Goal: Task Accomplishment & Management: Complete application form

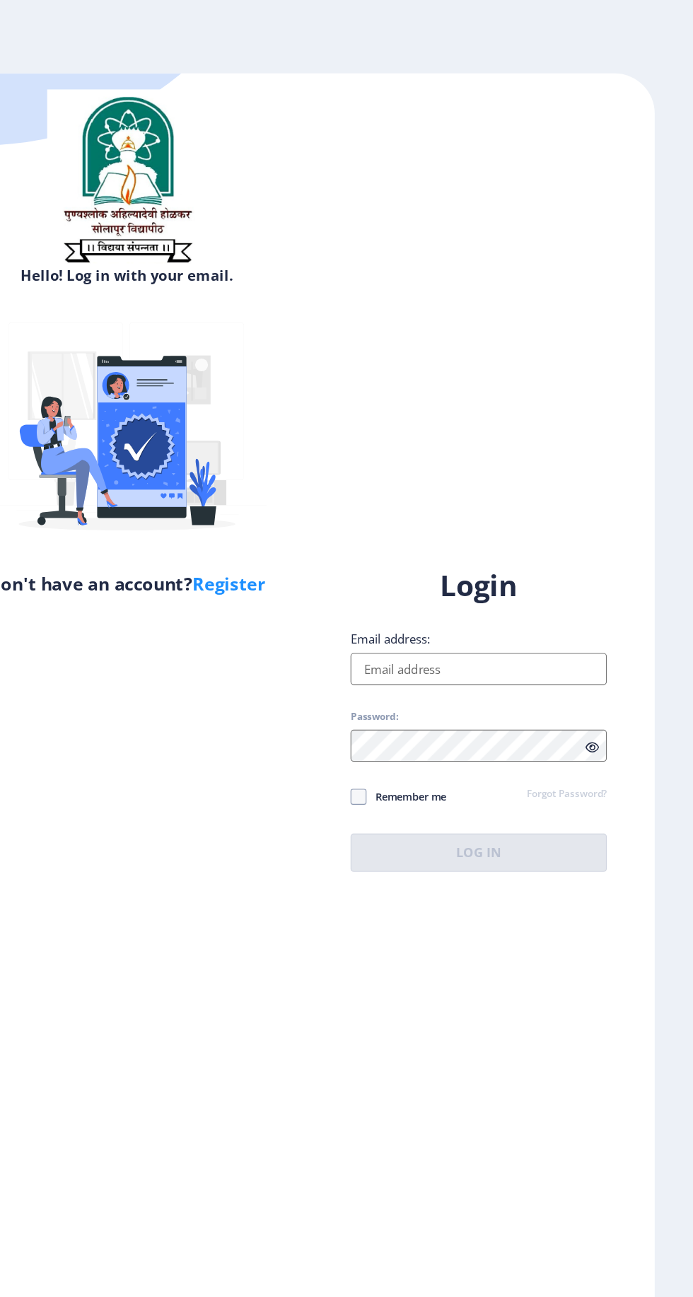
click at [517, 607] on input "Email address:" at bounding box center [502, 592] width 227 height 28
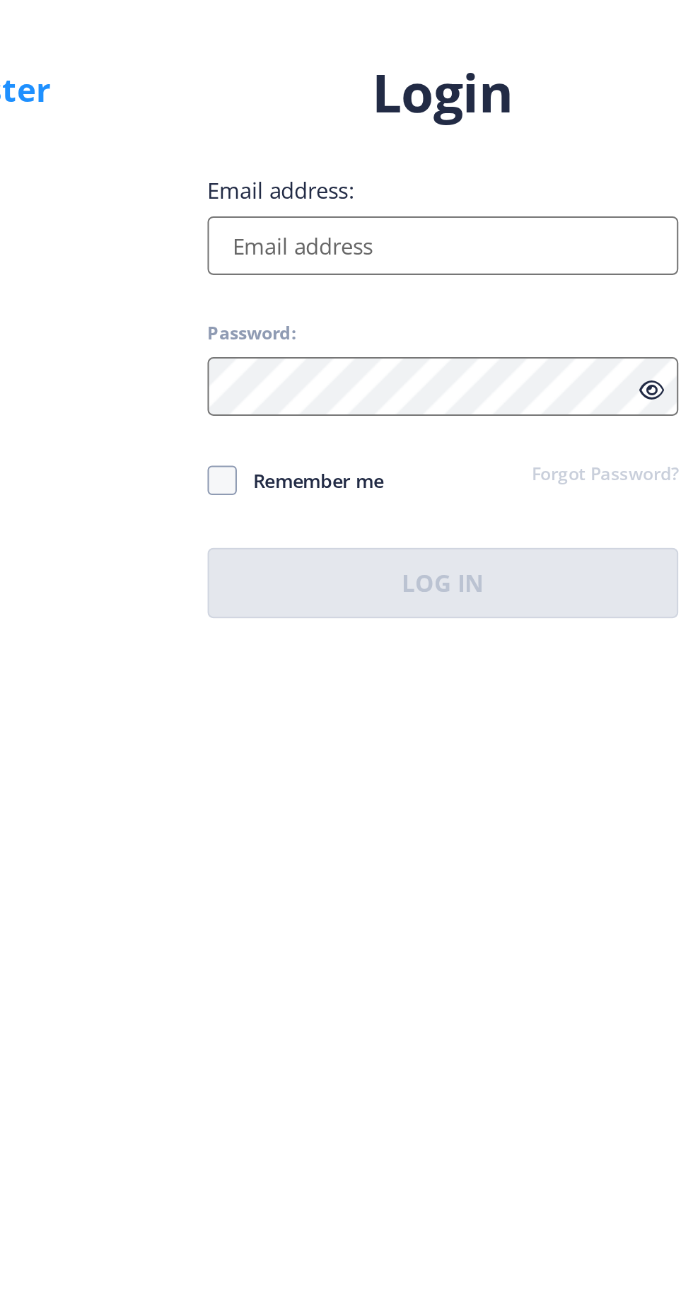
type input "[EMAIL_ADDRESS][DOMAIN_NAME]"
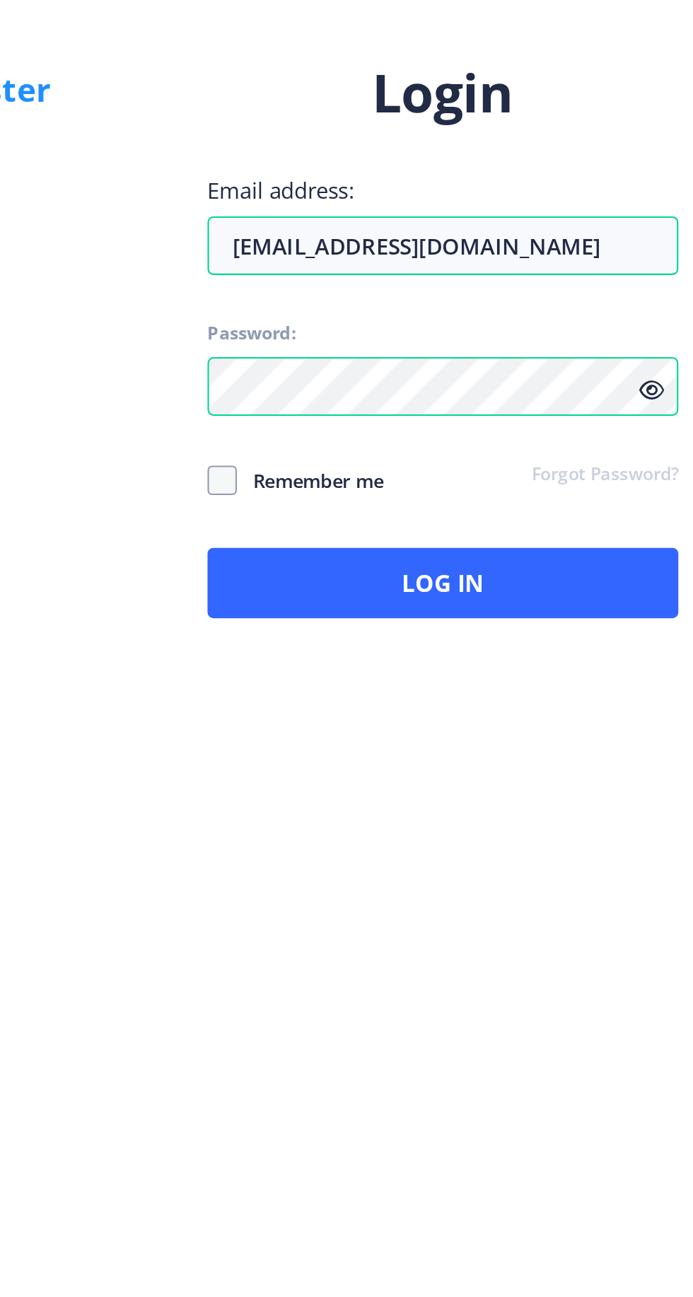
click at [392, 713] on span at bounding box center [396, 705] width 14 height 14
click at [390, 706] on input "Remember me" at bounding box center [389, 706] width 1 height 1
checkbox input "true"
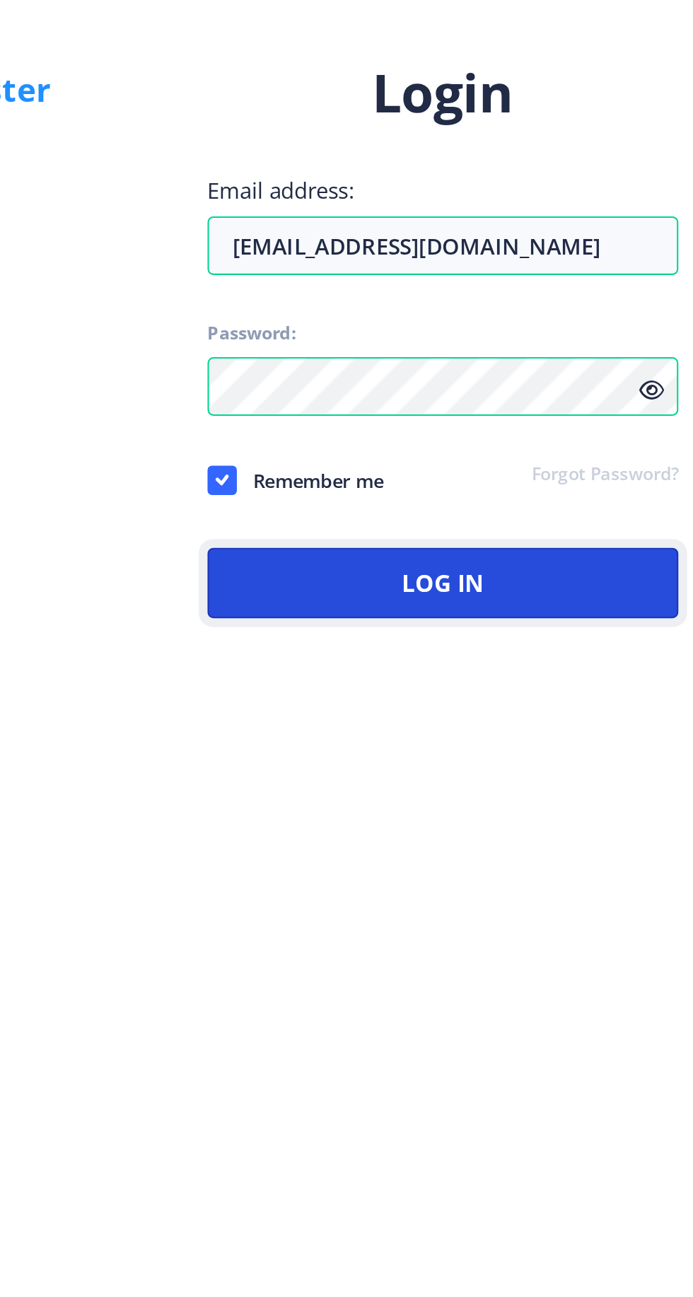
click at [522, 772] on button "Log In" at bounding box center [502, 755] width 227 height 34
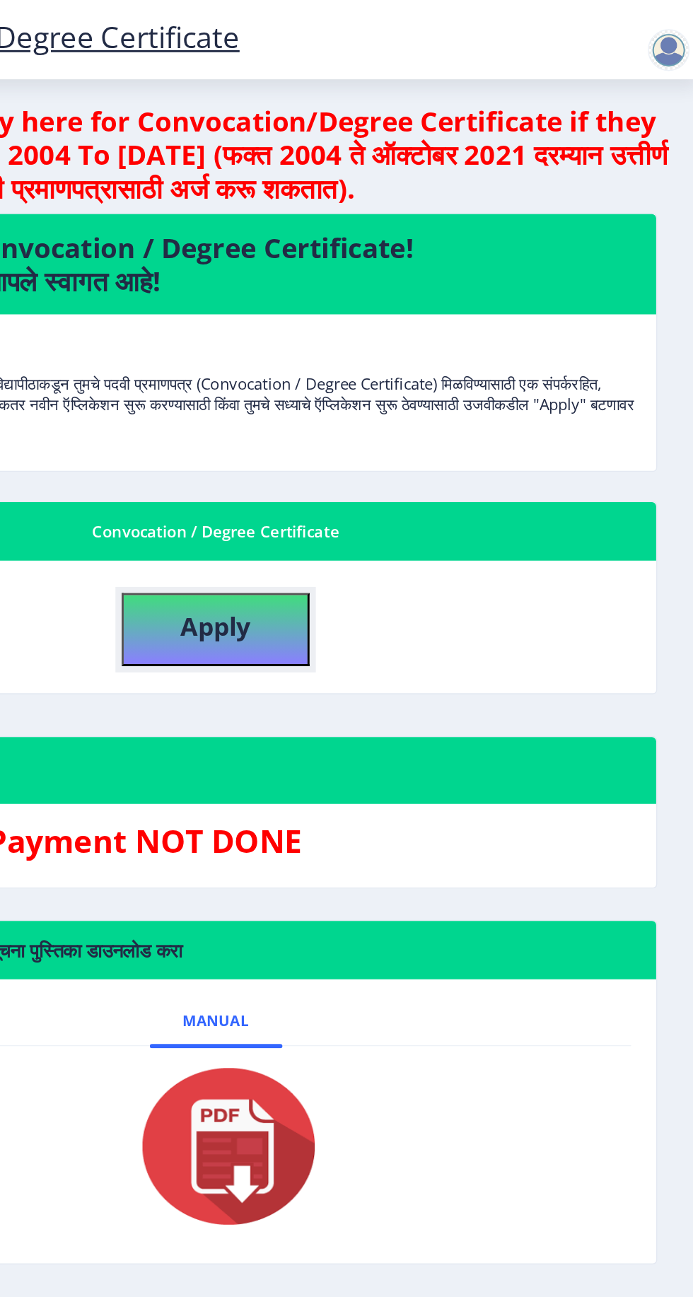
click at [362, 436] on button "Apply" at bounding box center [366, 426] width 127 height 49
select select
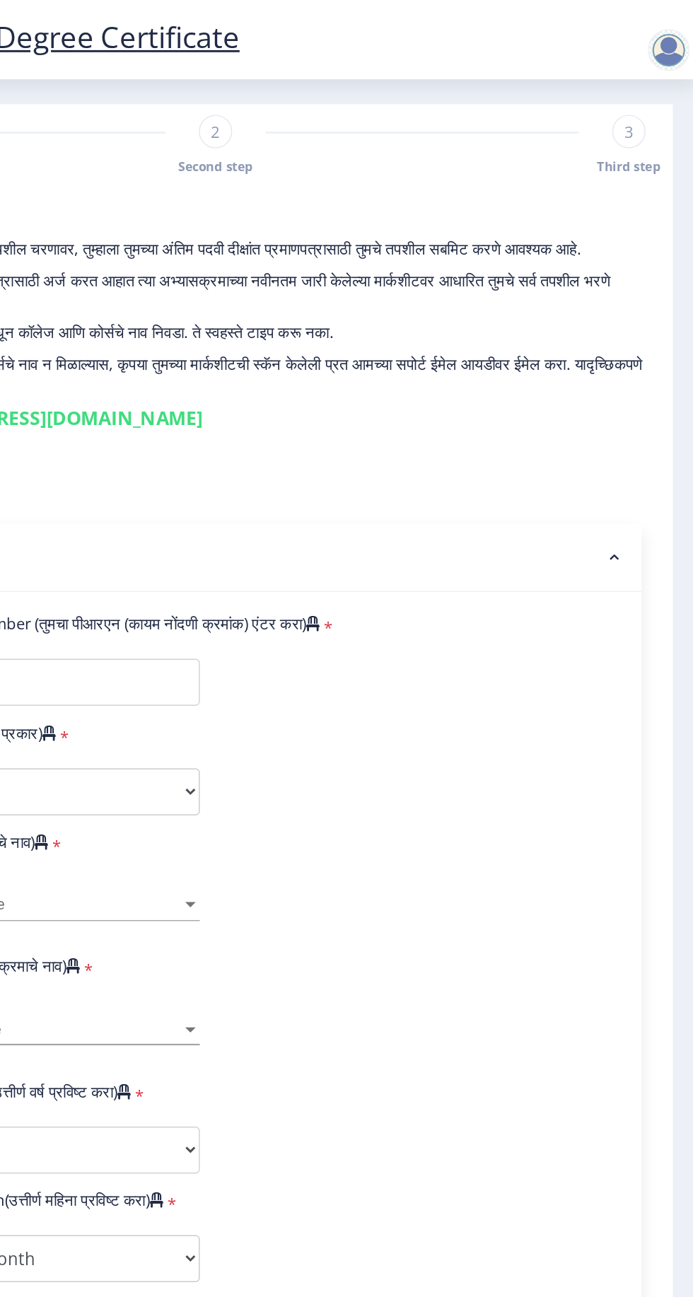
type input "1300001515"
select select "Regular"
select select "2016"
select select "March"
select select "SECOND CLASS"
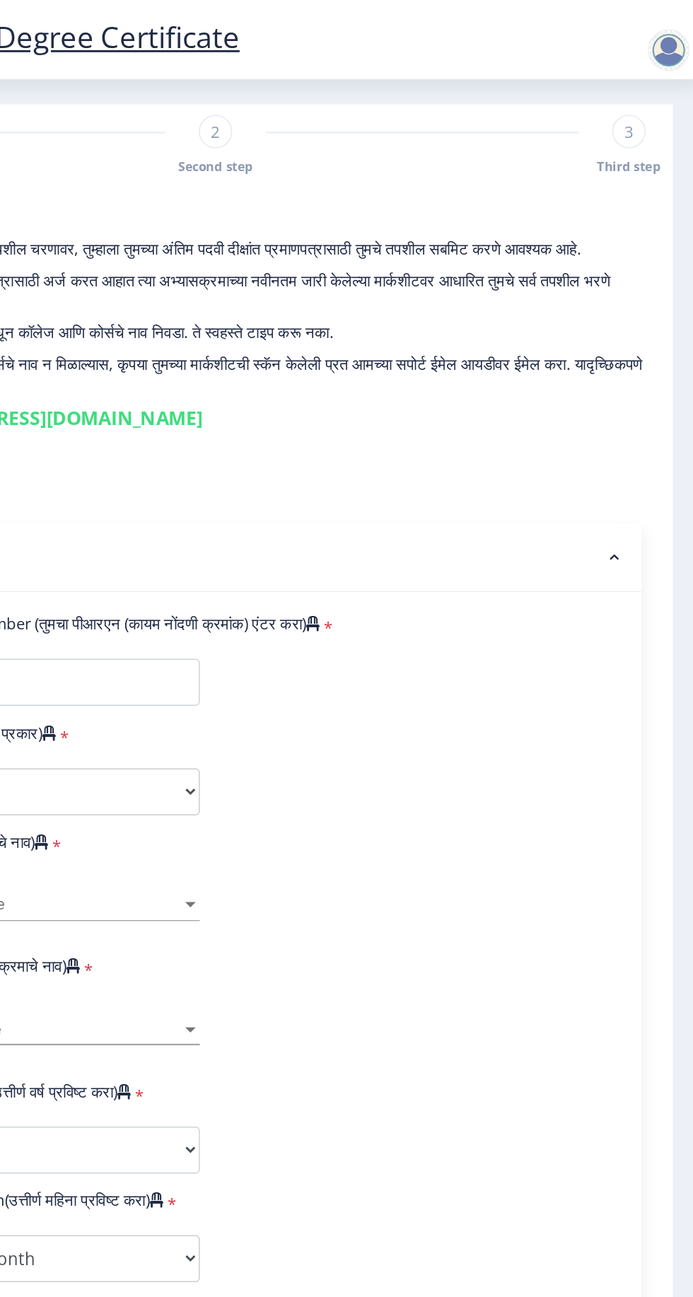
type input "5673"
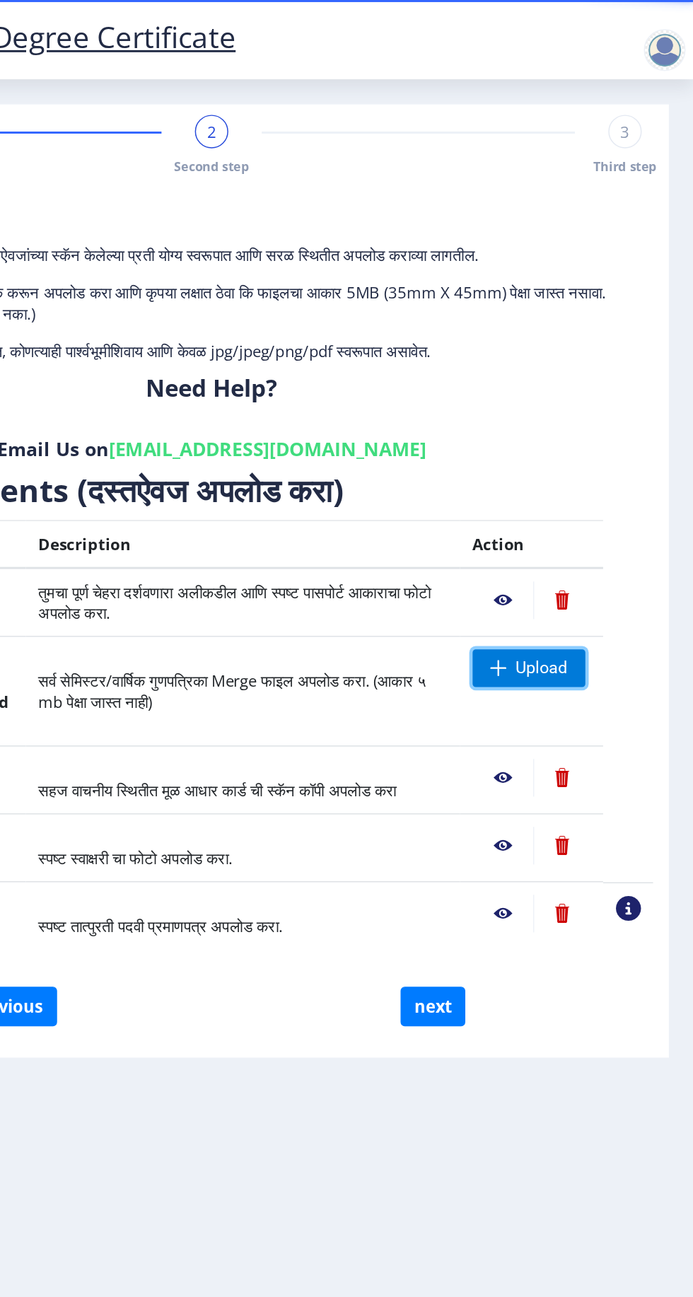
click at [581, 463] on span "Upload" at bounding box center [581, 452] width 76 height 25
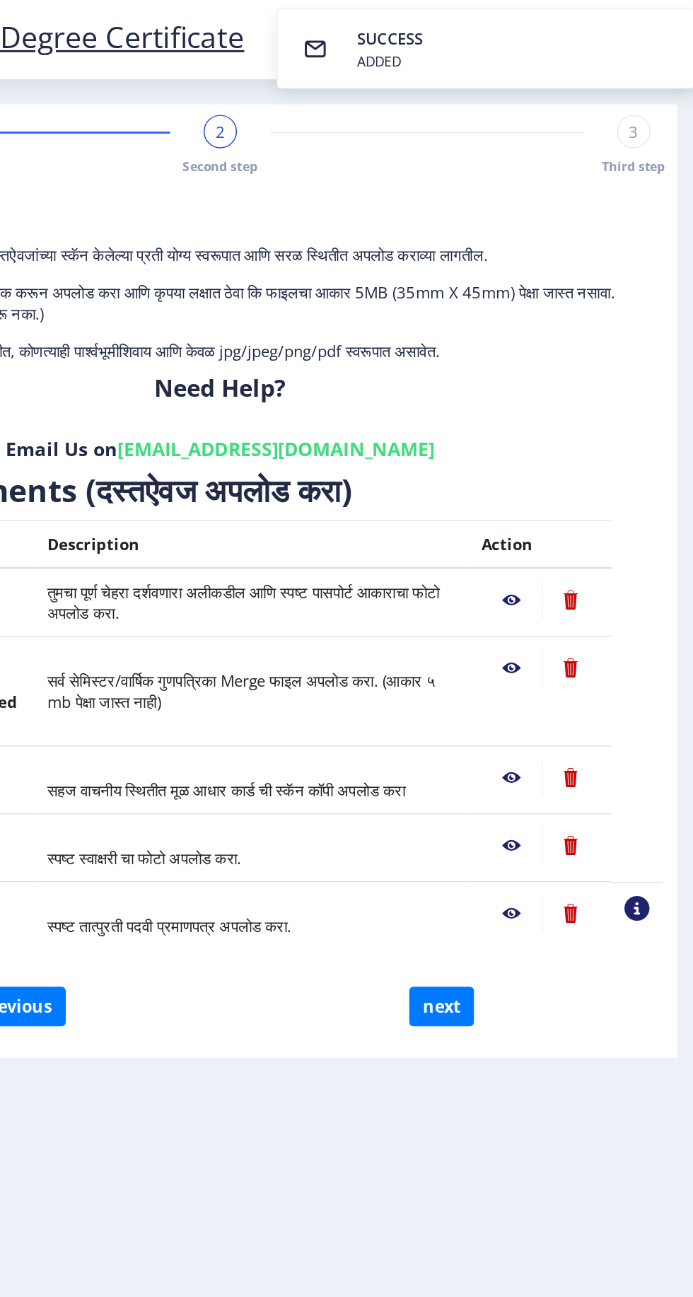
click at [559, 409] on nb-action at bounding box center [563, 406] width 41 height 25
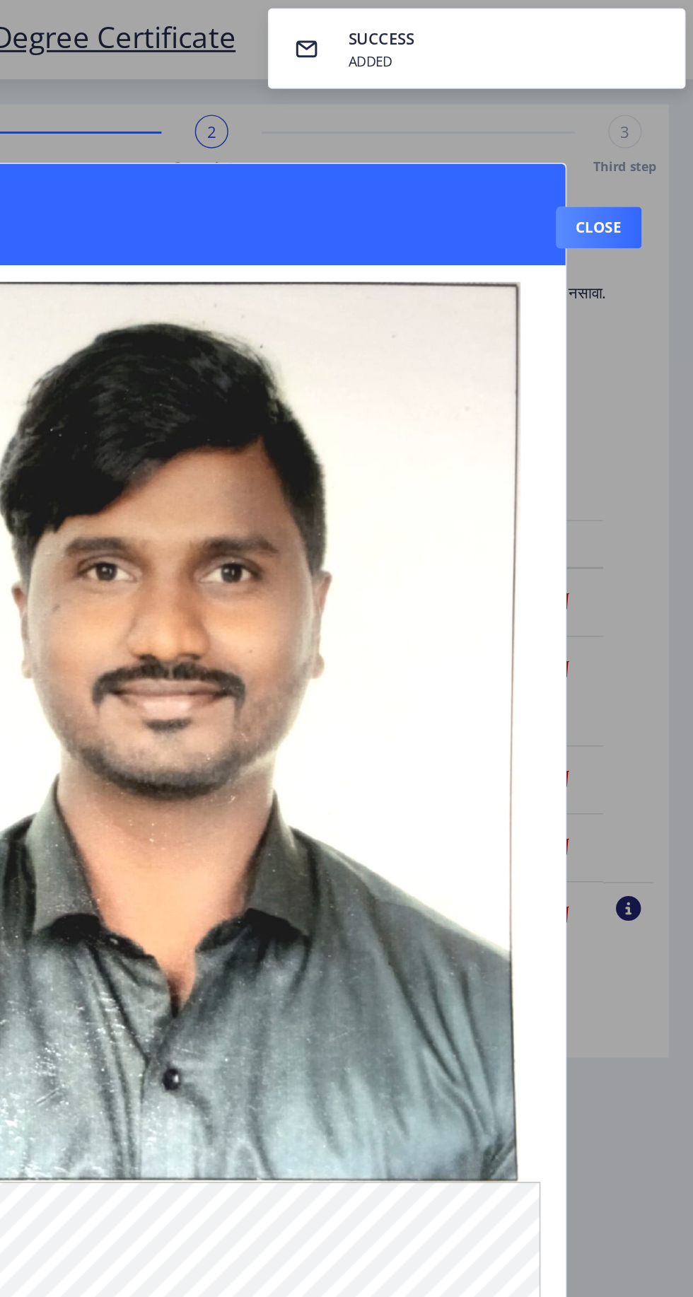
click at [626, 140] on button "Close" at bounding box center [629, 154] width 58 height 28
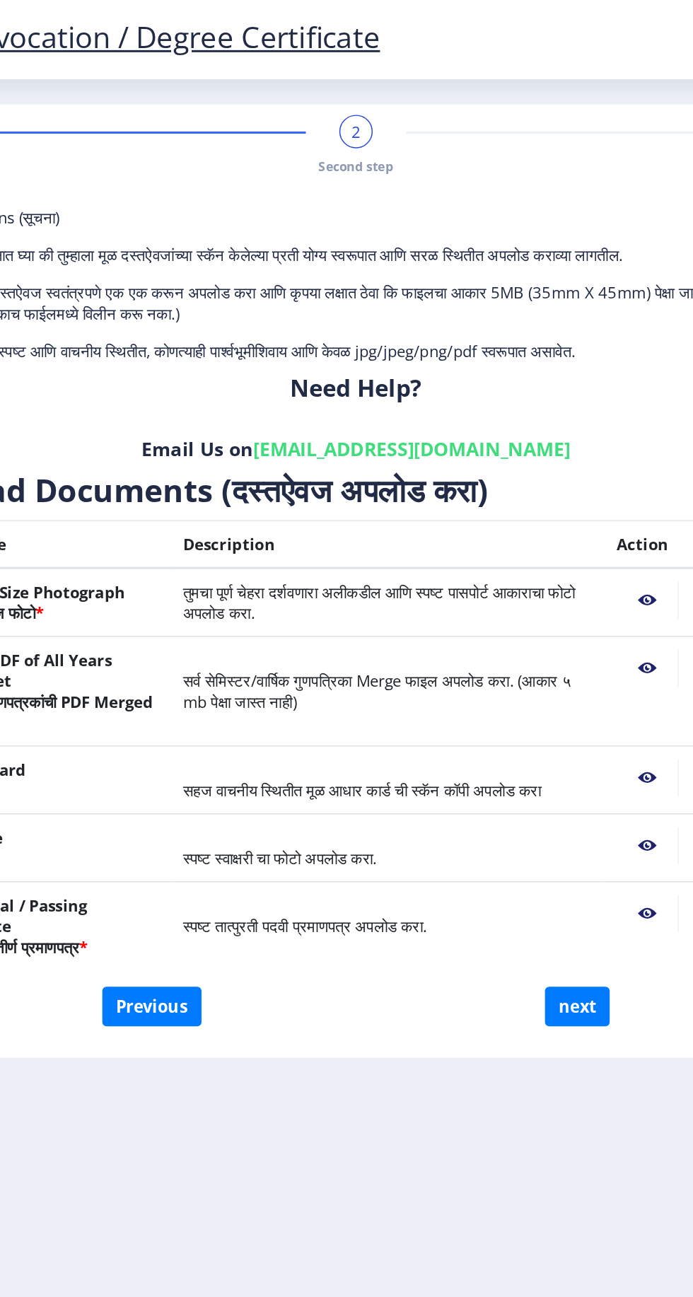
click at [559, 532] on nb-action at bounding box center [563, 526] width 41 height 25
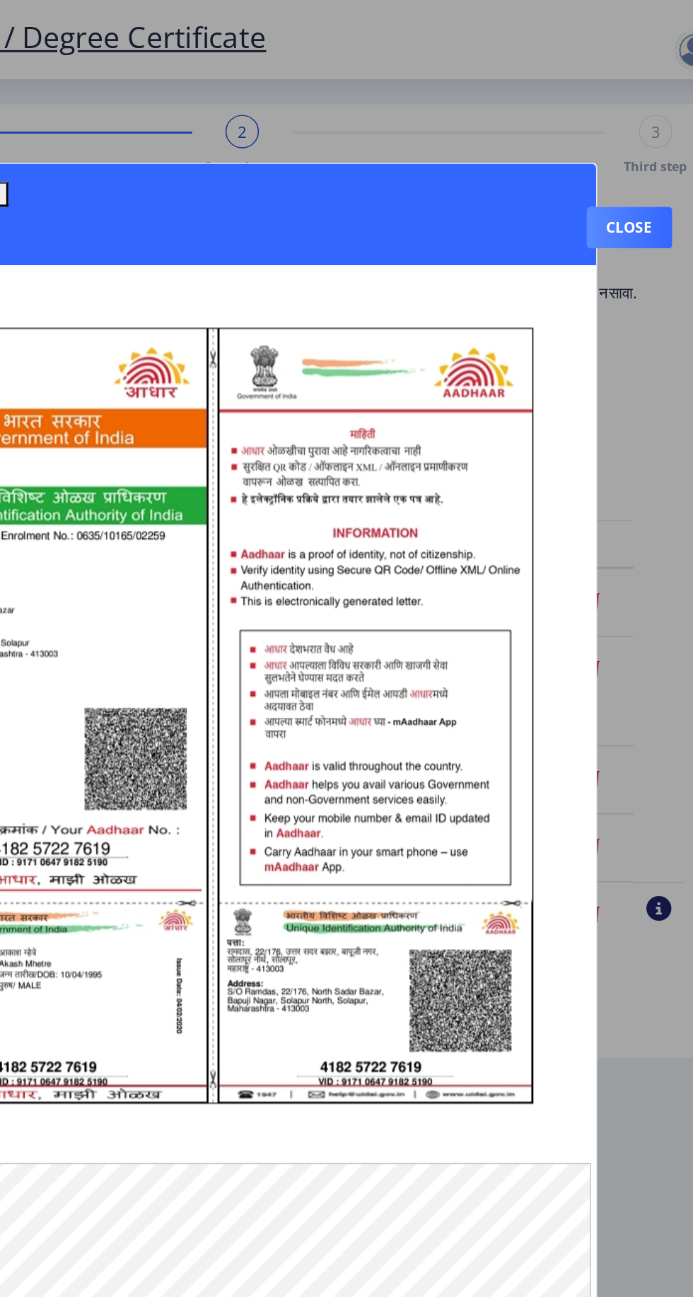
scroll to position [33, 0]
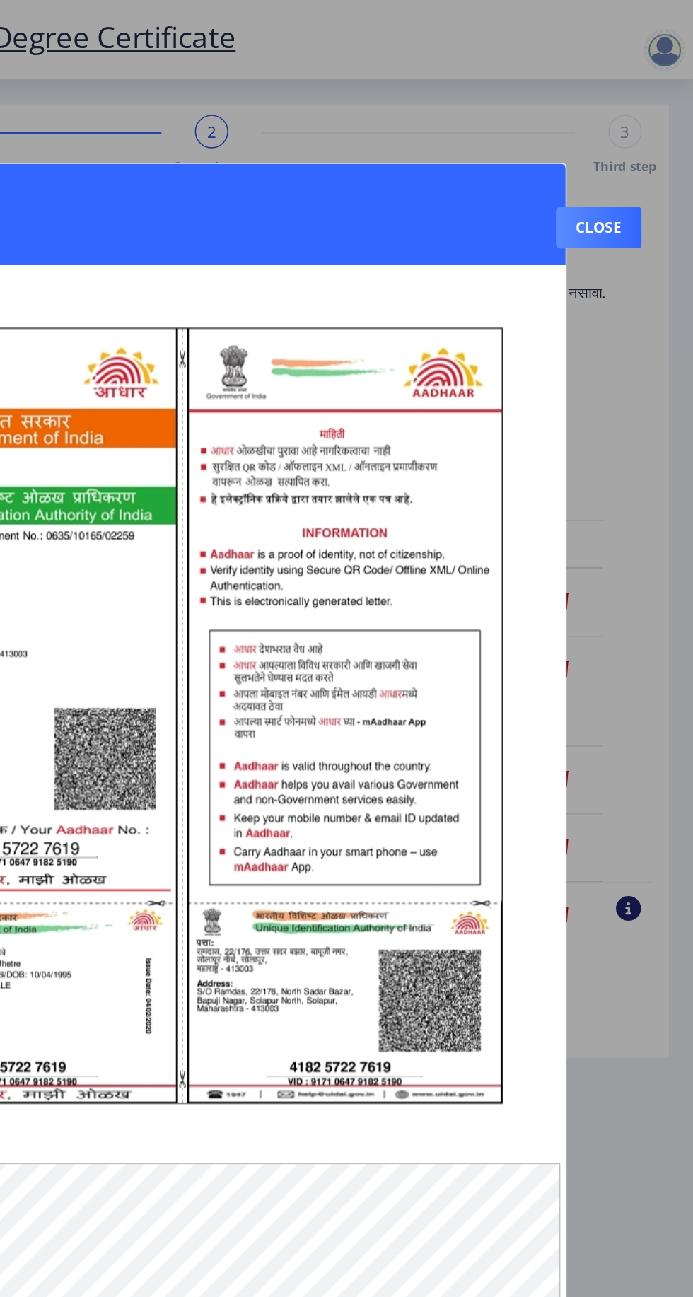
click at [621, 140] on button "Close" at bounding box center [629, 154] width 58 height 28
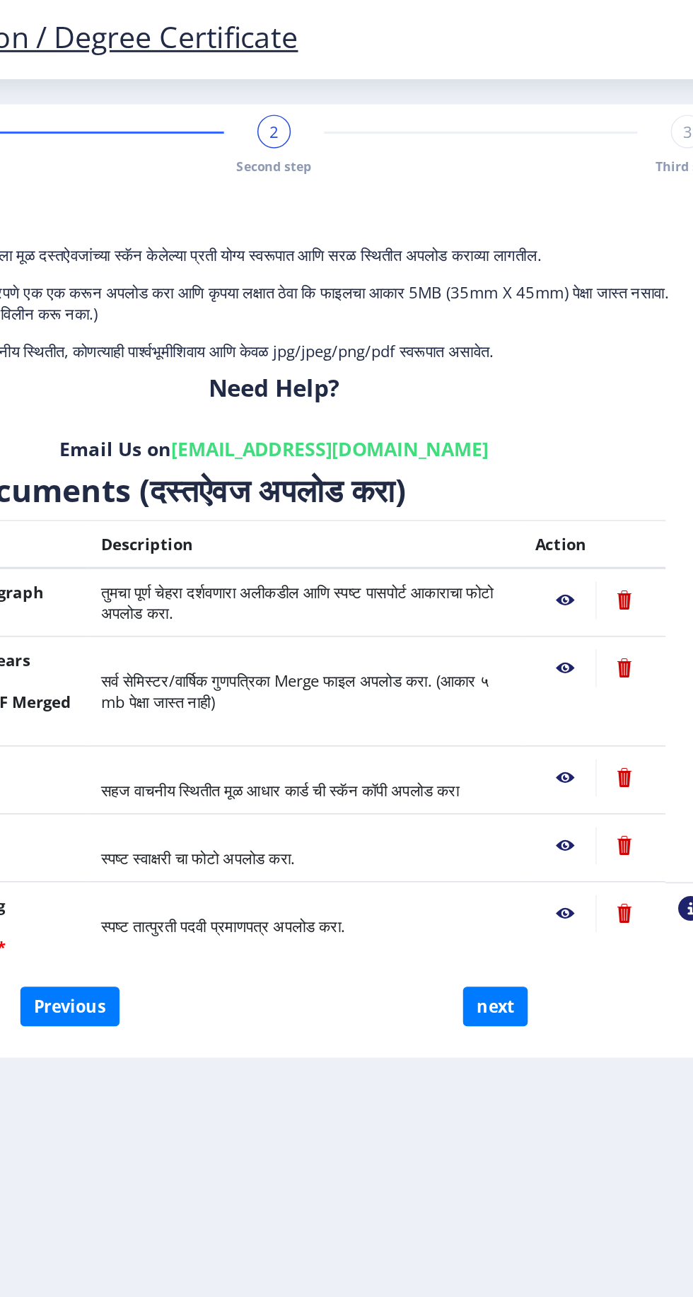
click at [561, 560] on nb-action at bounding box center [563, 572] width 41 height 25
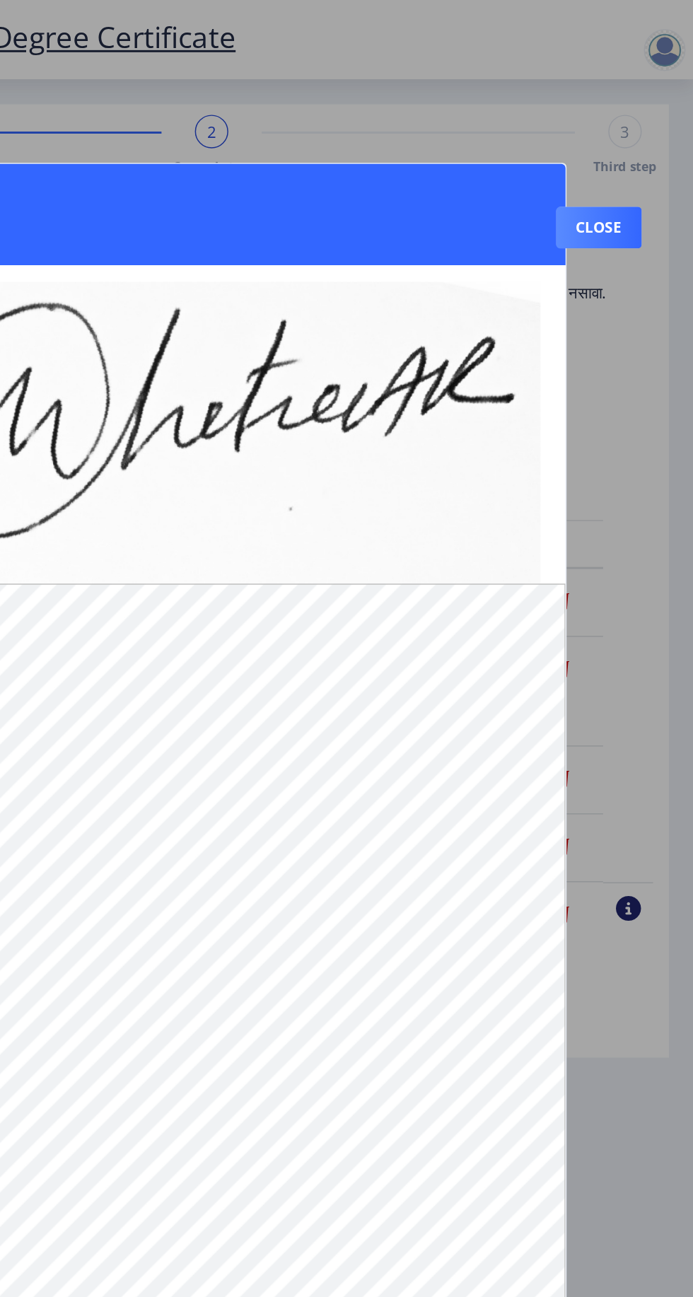
click at [634, 140] on button "Close" at bounding box center [629, 154] width 58 height 28
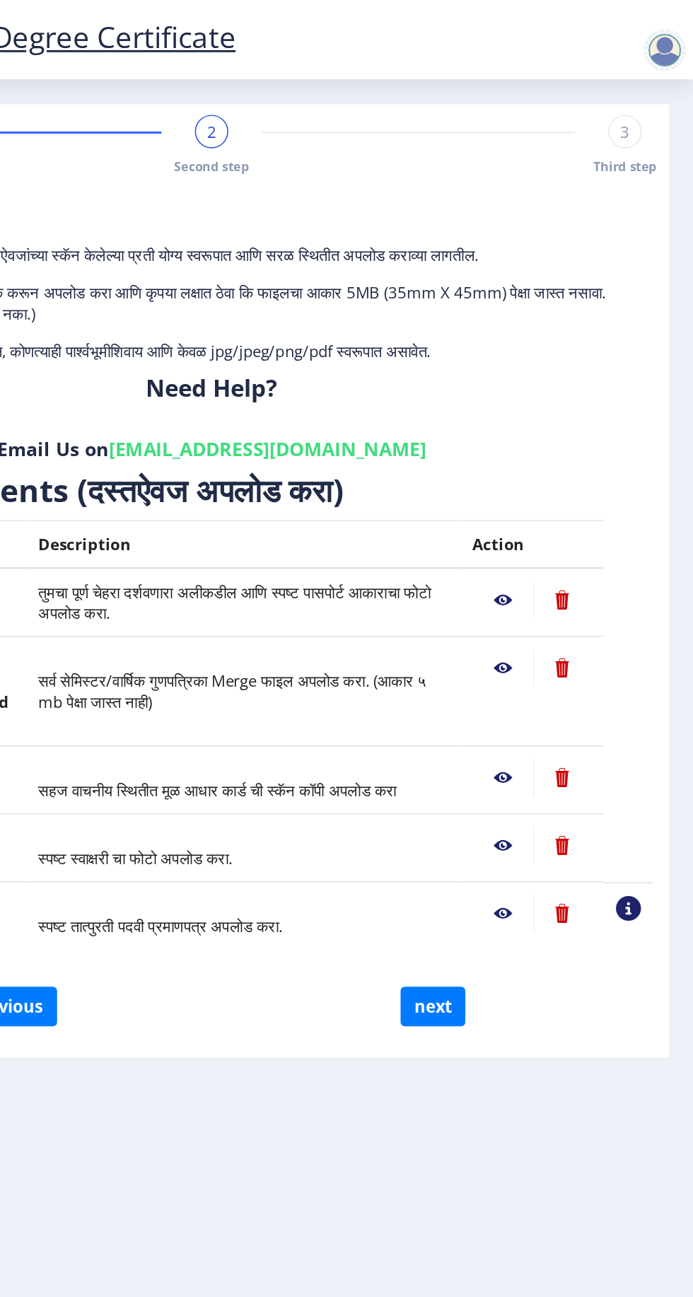
click at [563, 606] on nb-action at bounding box center [563, 618] width 41 height 25
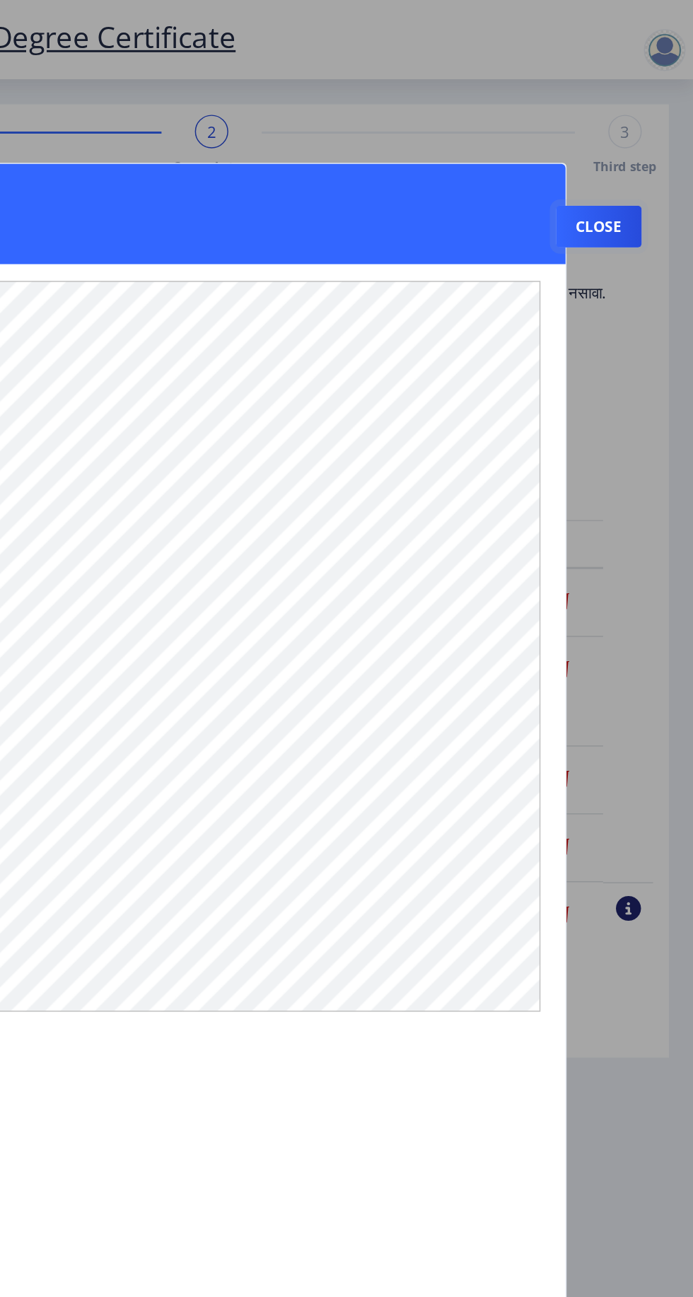
click at [623, 139] on button "Close" at bounding box center [629, 153] width 58 height 28
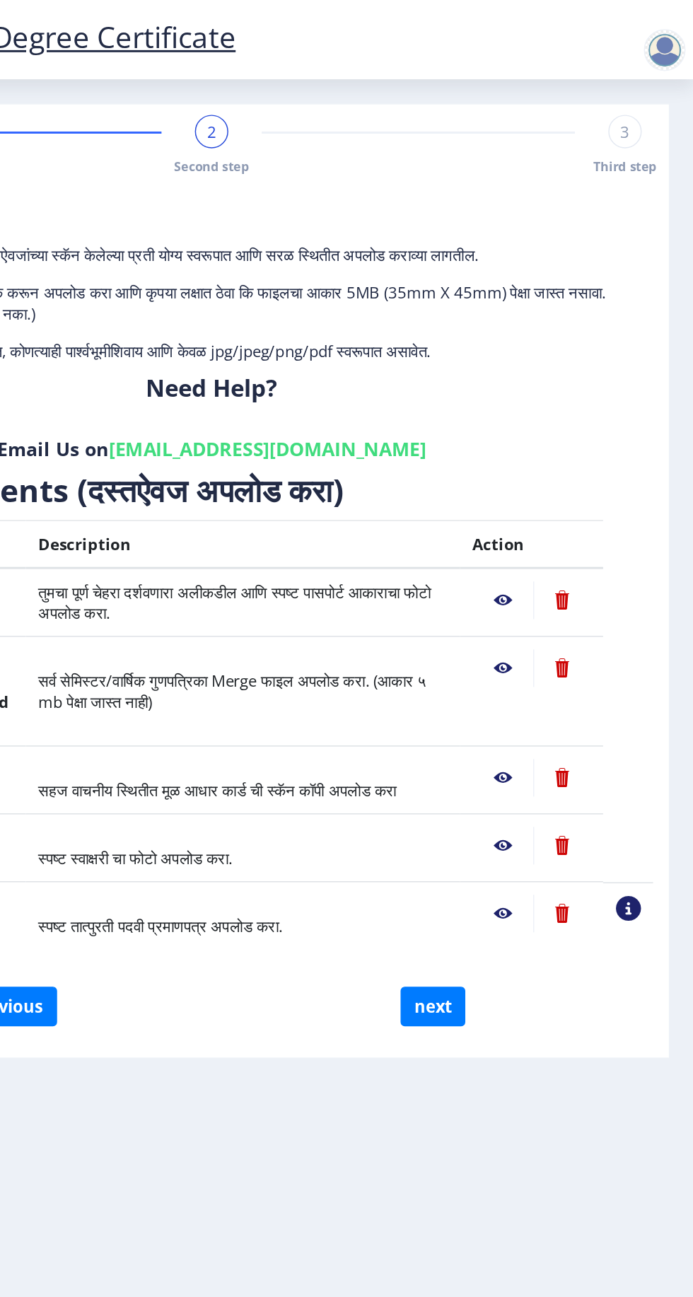
click at [604, 606] on nb-action at bounding box center [603, 618] width 39 height 25
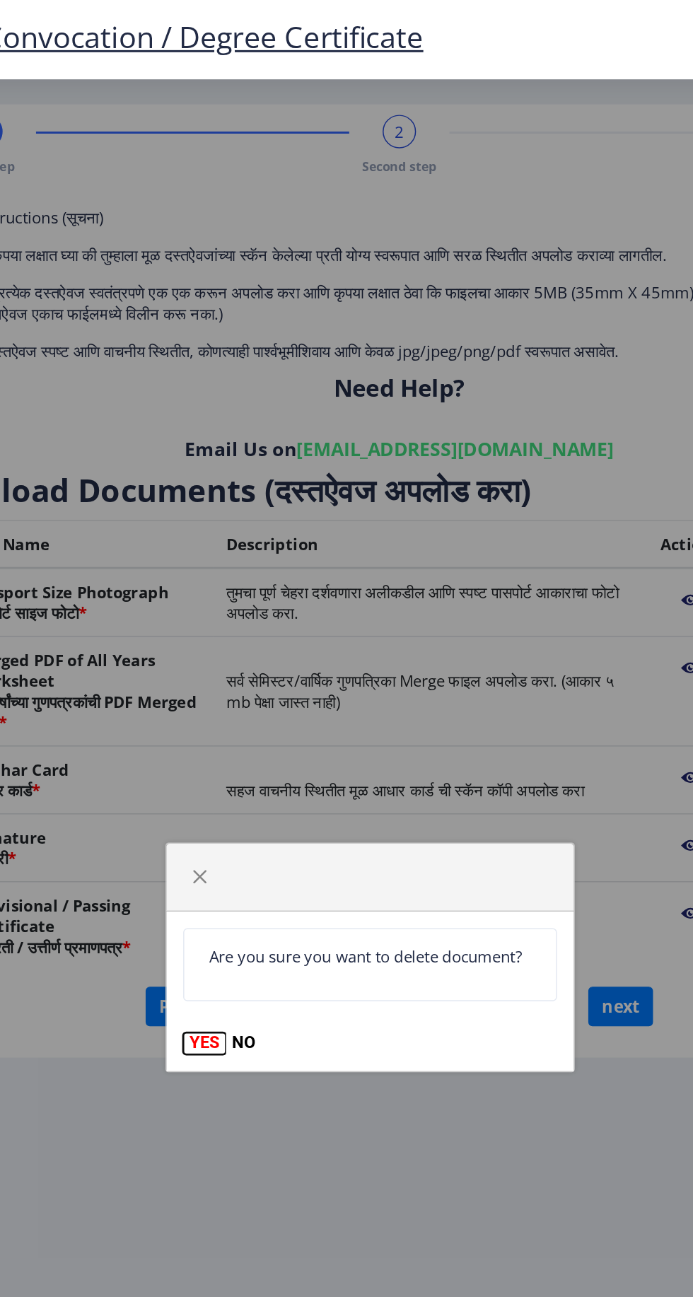
click at [227, 709] on button "YES" at bounding box center [234, 706] width 29 height 14
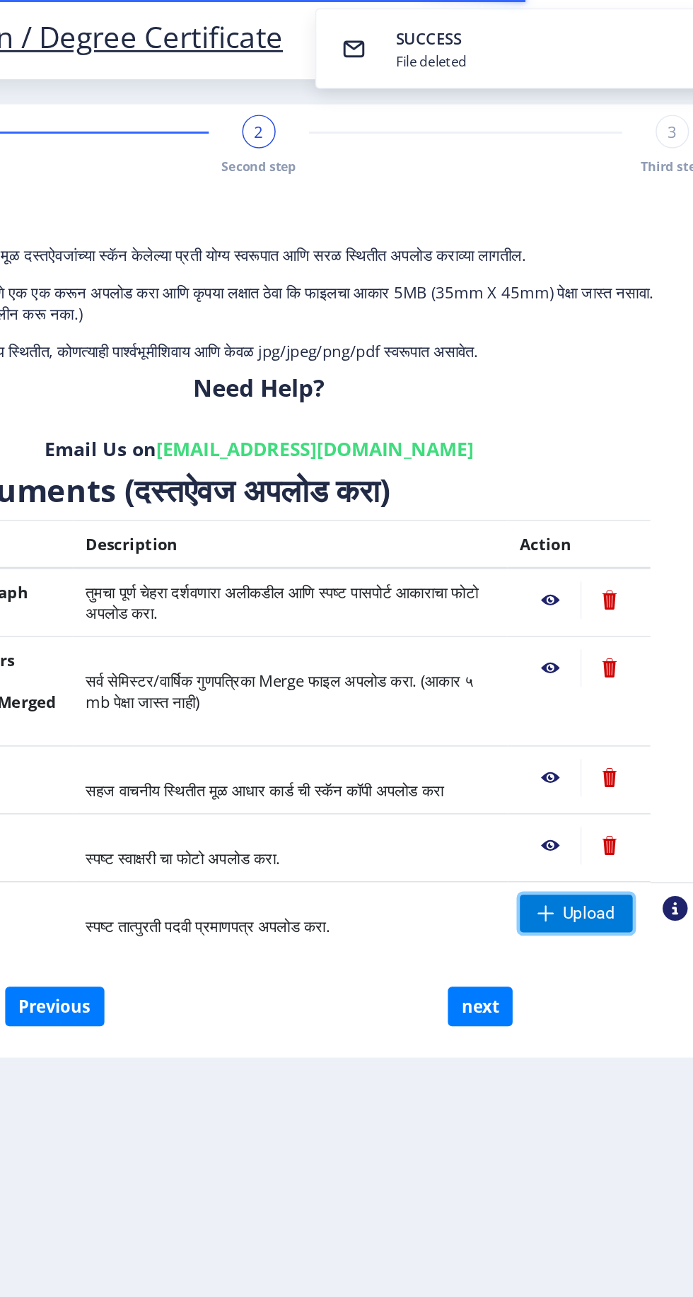
click at [575, 612] on span "Upload" at bounding box center [589, 619] width 35 height 14
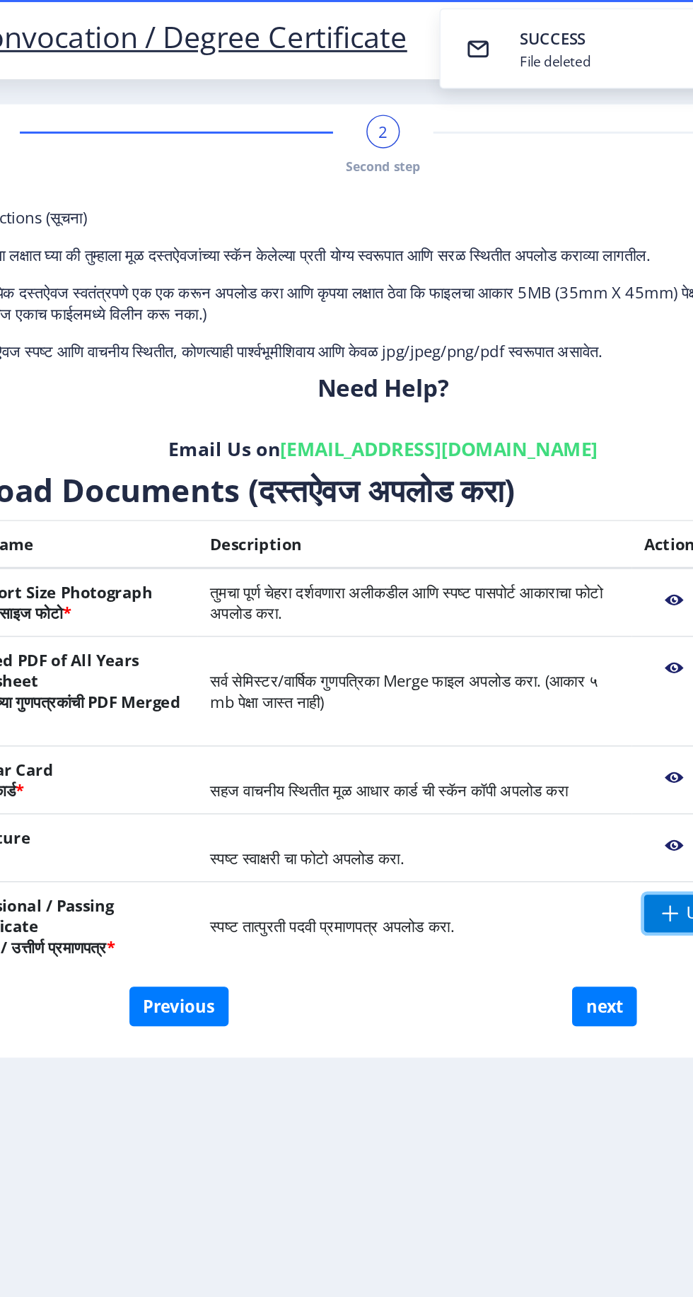
click at [546, 606] on span "Upload" at bounding box center [581, 618] width 76 height 25
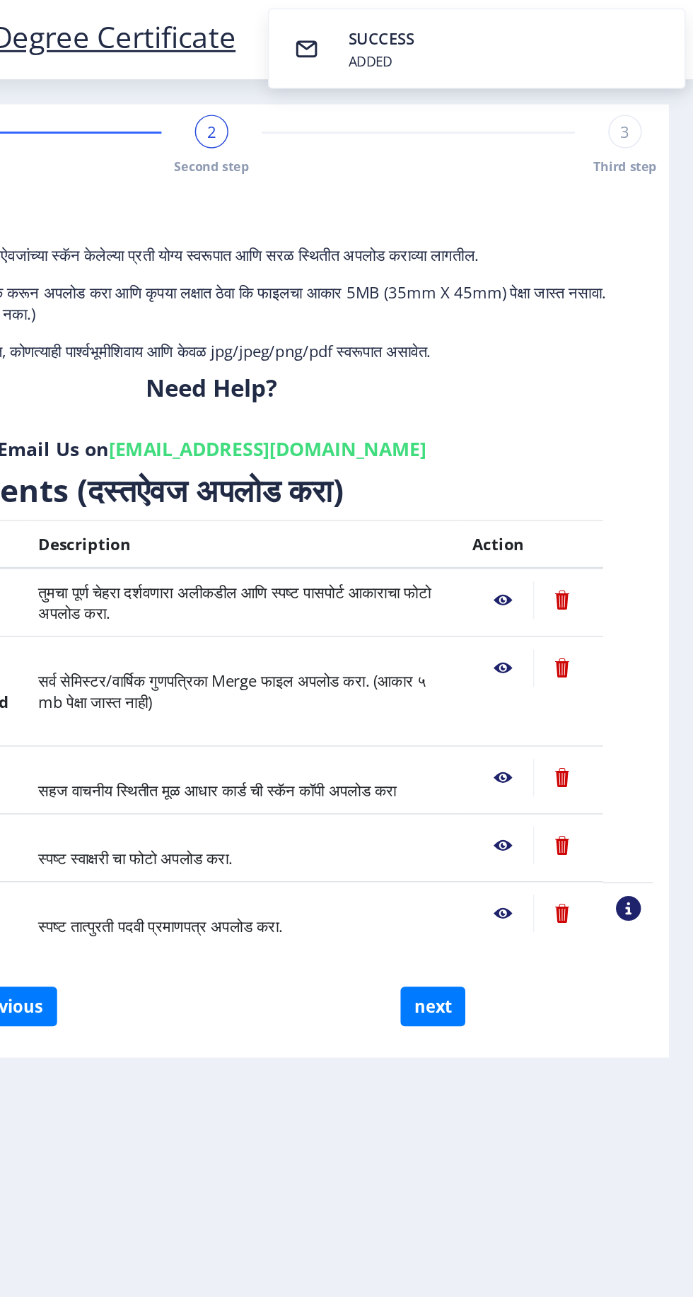
click at [567, 606] on nb-action at bounding box center [563, 618] width 41 height 25
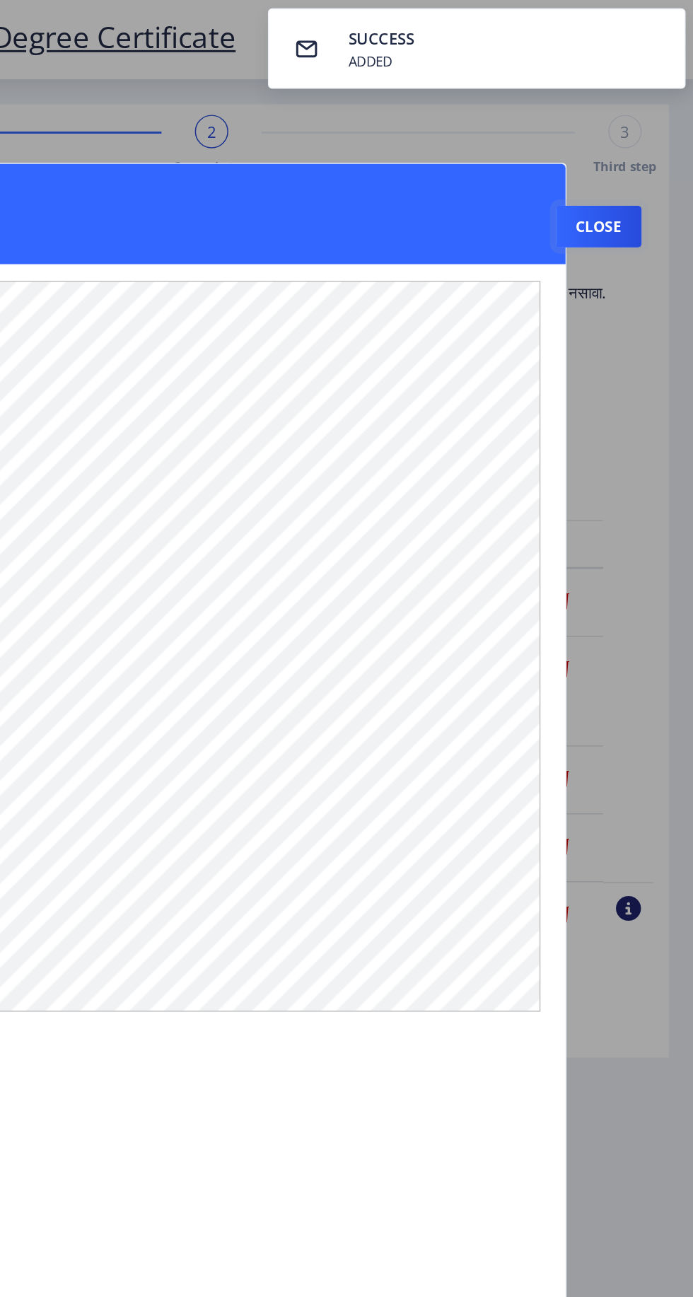
click at [627, 139] on button "Close" at bounding box center [629, 153] width 58 height 28
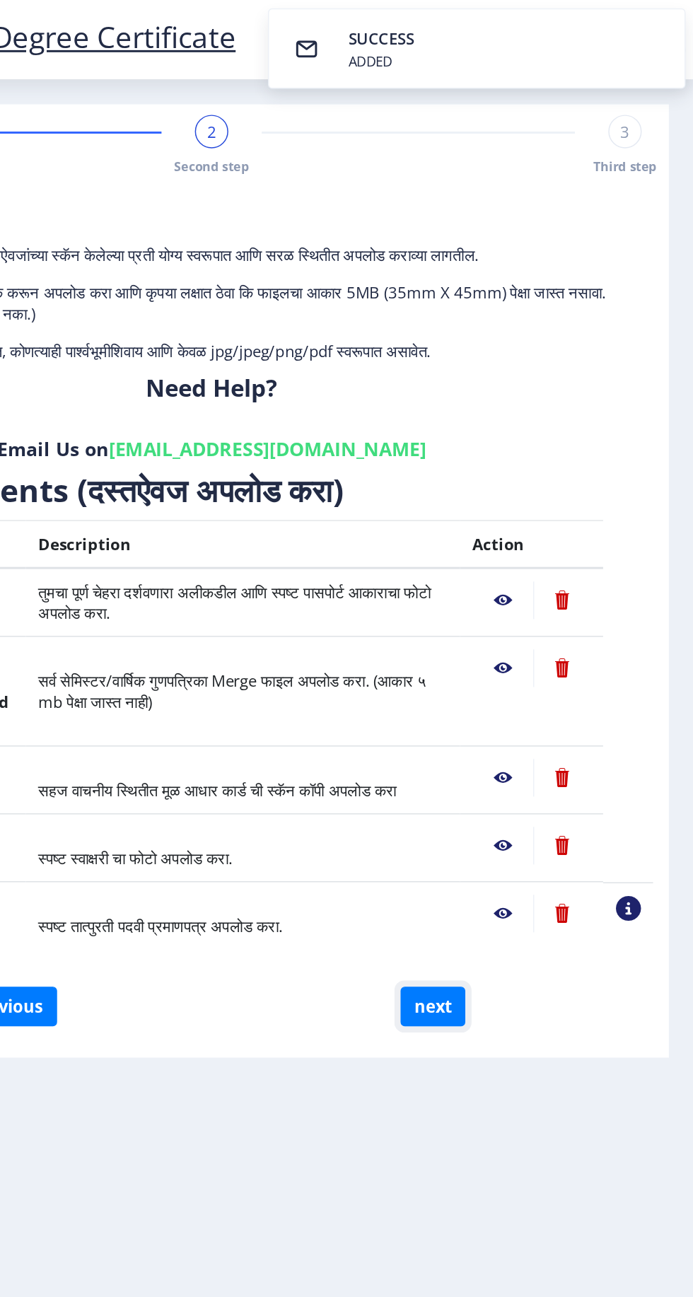
click at [523, 668] on button "next" at bounding box center [516, 681] width 44 height 27
select select
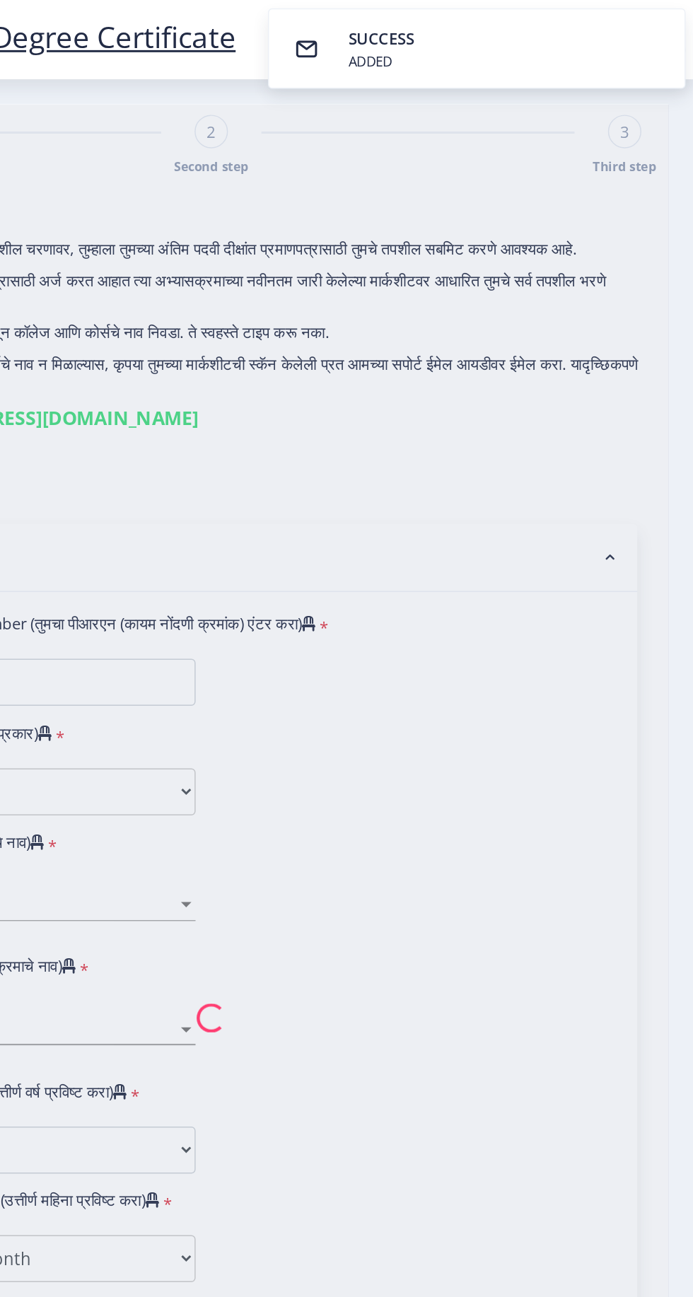
type input "MHETRE AKASH RAMDAS"
type input "SHARADA"
select select
type input "MHETRE AKASH RAMDAS"
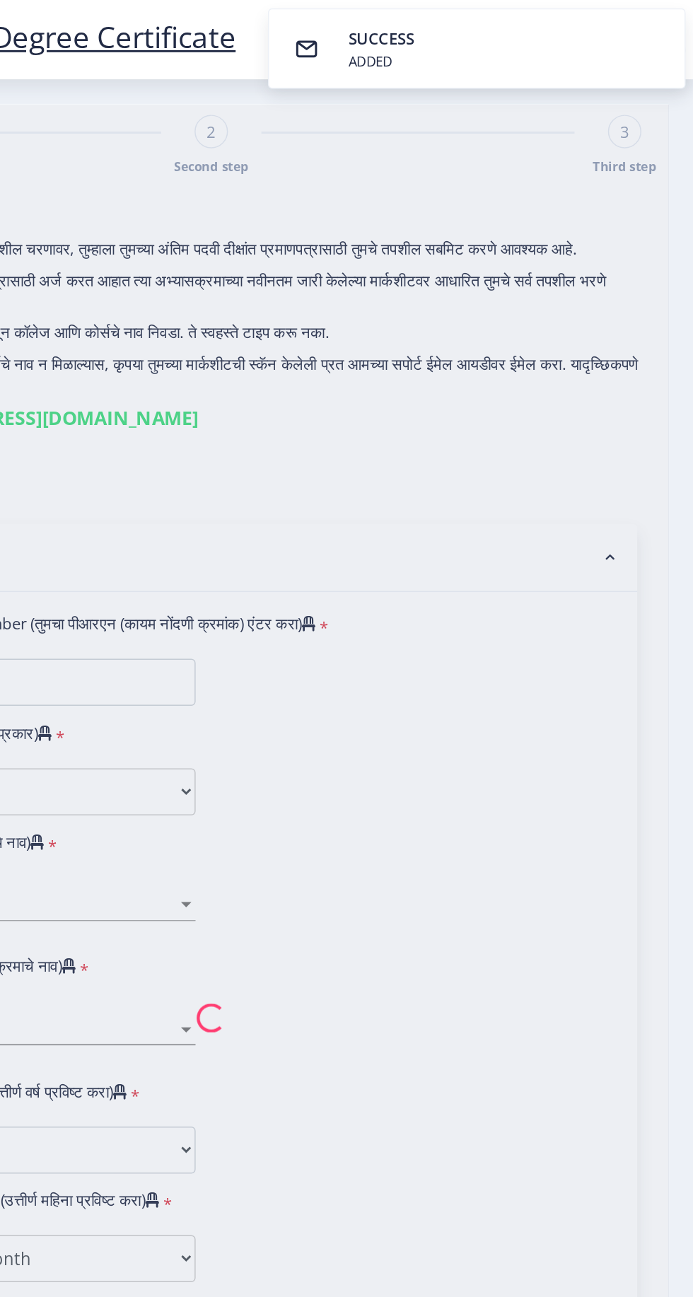
type input "SHARADA"
select select
type input "MHETRE AKASH RAMDAS"
type input "SHARADA"
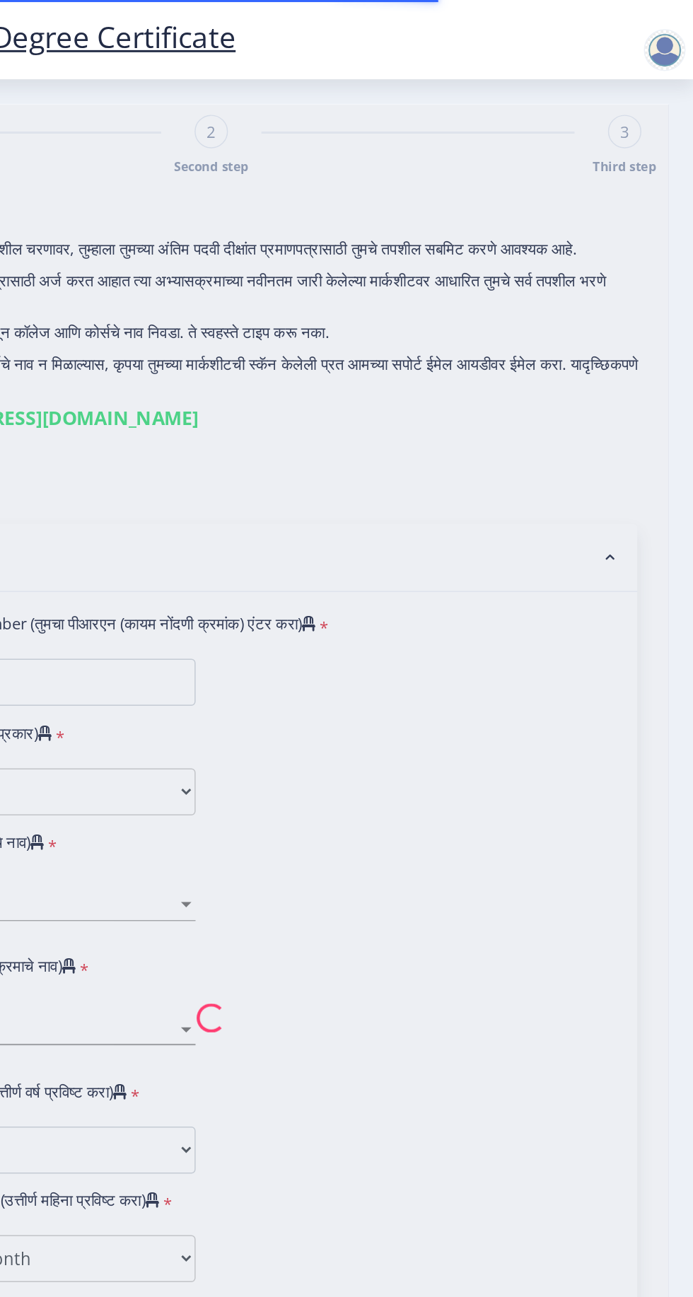
type input "1300001515"
select select "Regular"
select select "2016"
select select "March"
select select "SECOND CLASS"
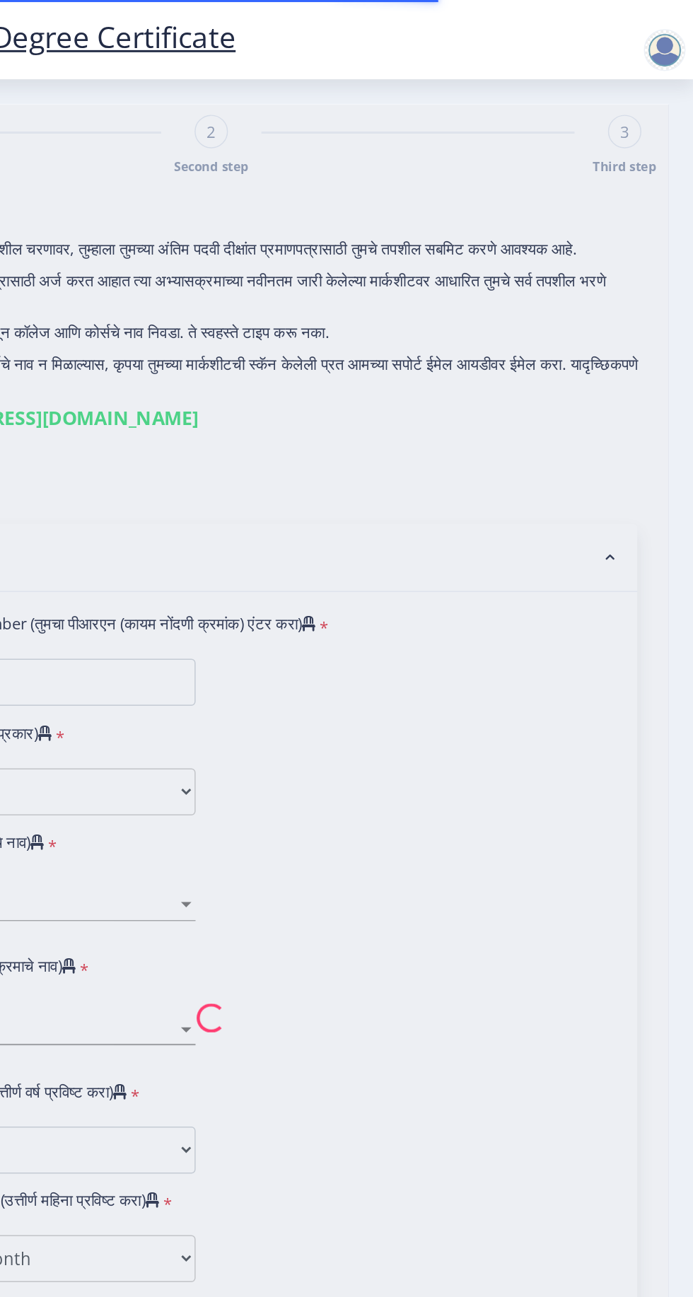
type input "5673"
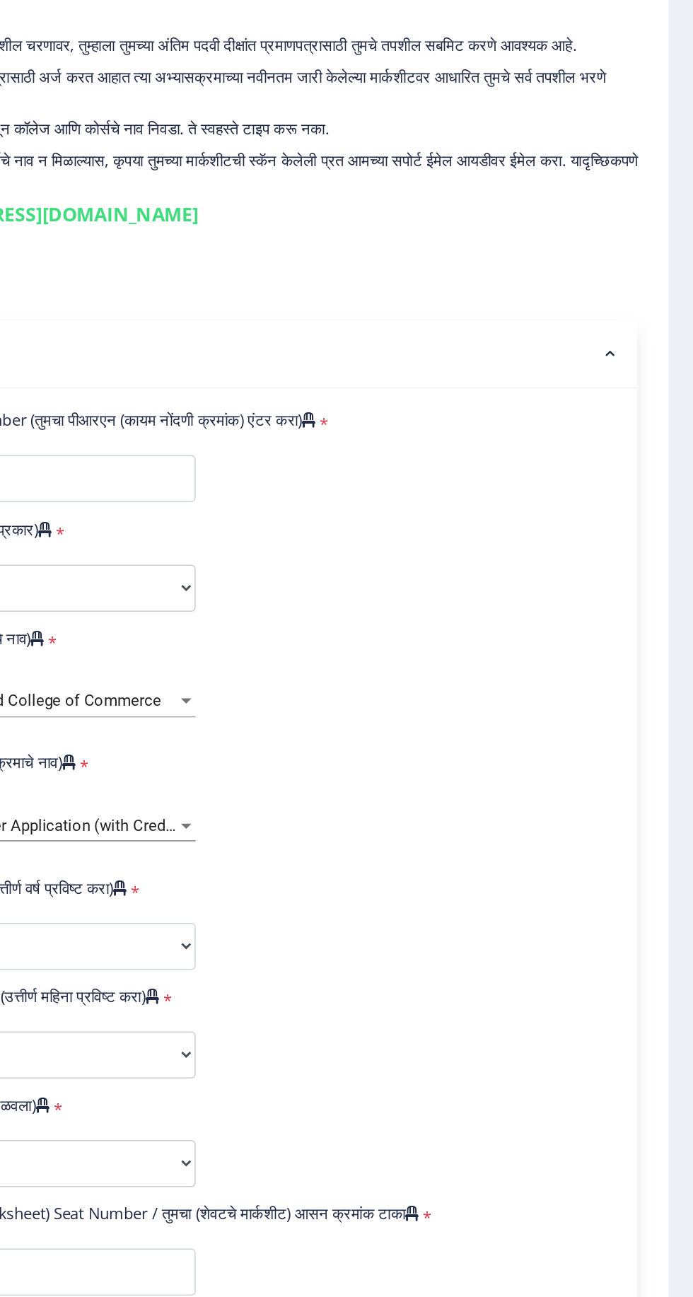
select select
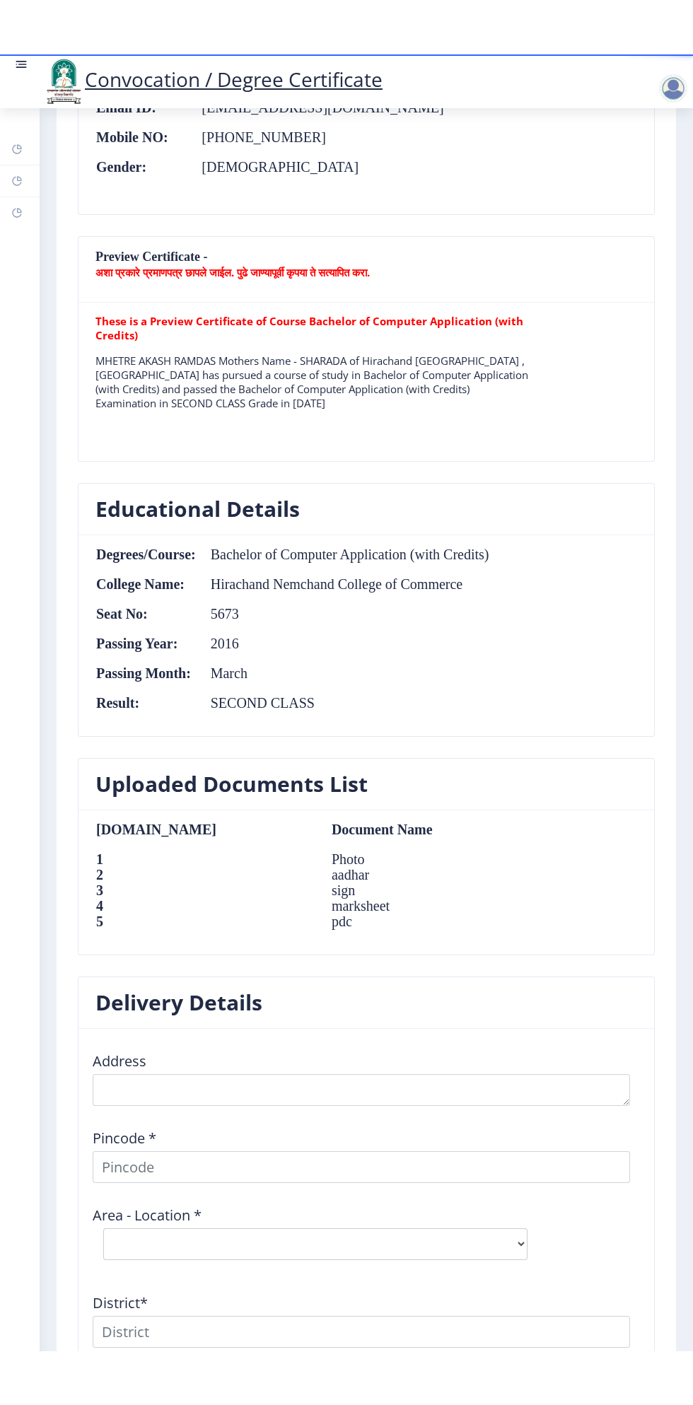
scroll to position [1065, 0]
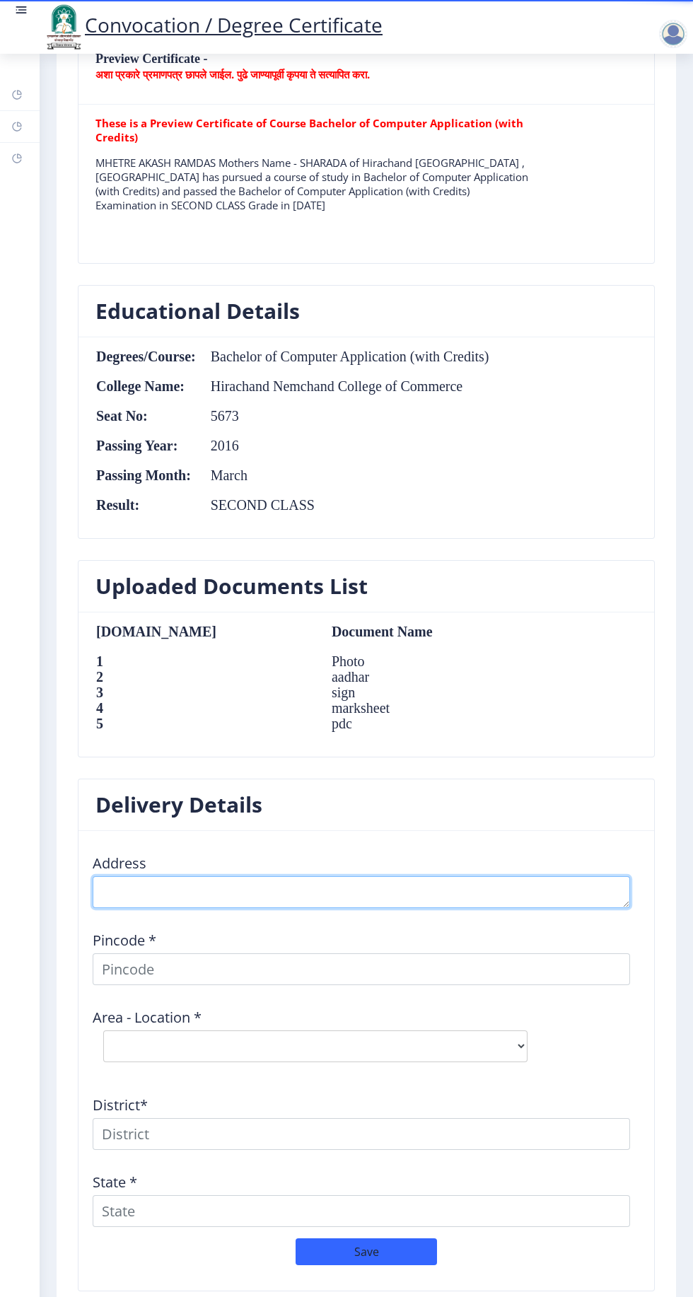
click at [416, 882] on textarea at bounding box center [361, 892] width 537 height 32
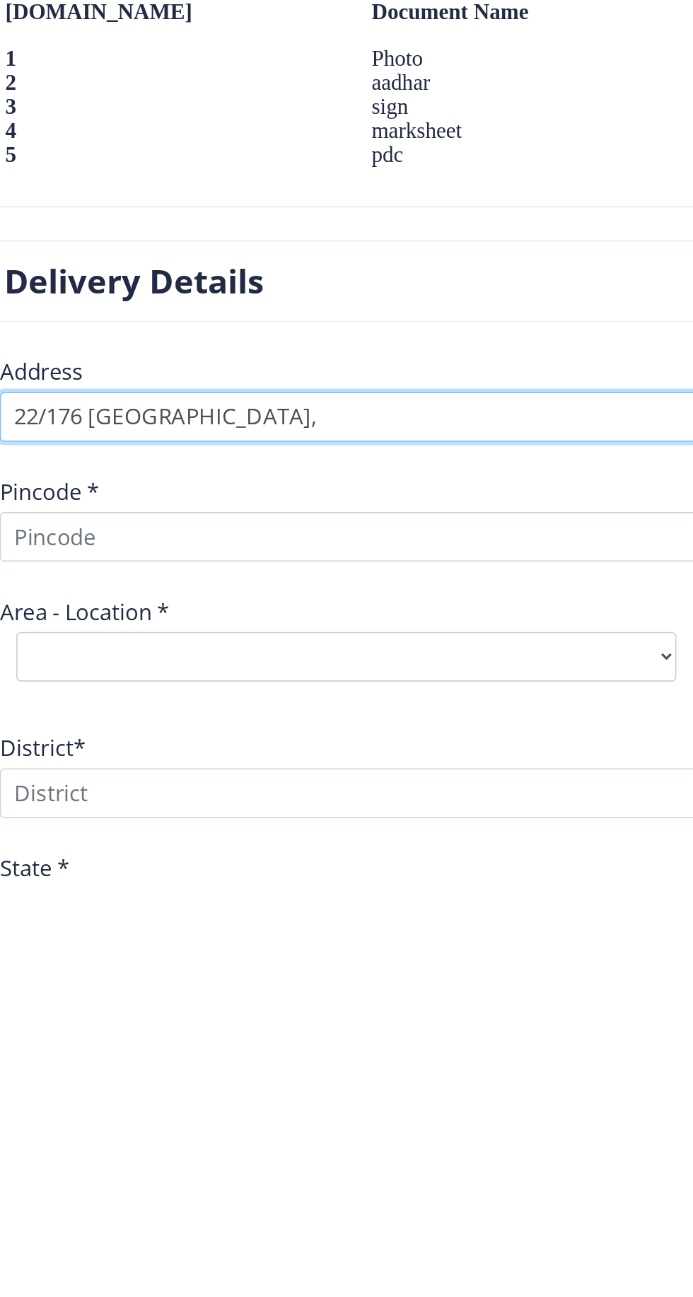
click at [229, 1000] on textarea at bounding box center [361, 999] width 537 height 32
click at [240, 998] on textarea at bounding box center [361, 999] width 537 height 32
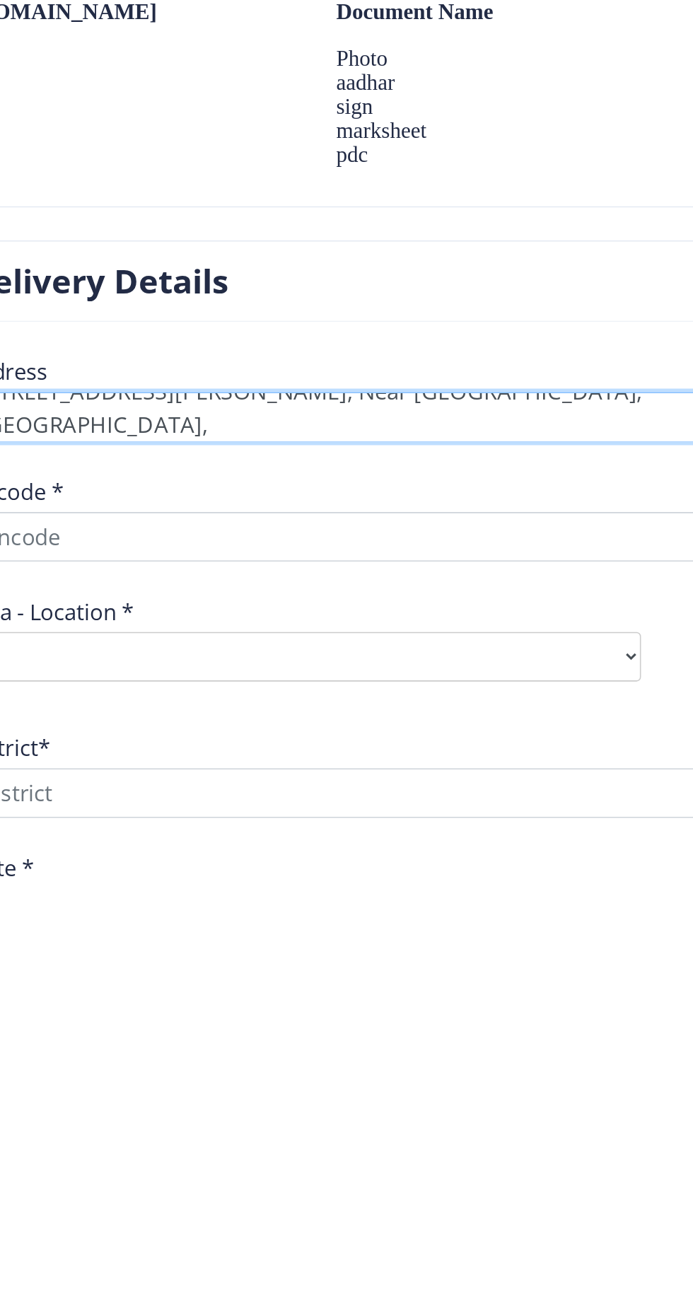
scroll to position [5, 0]
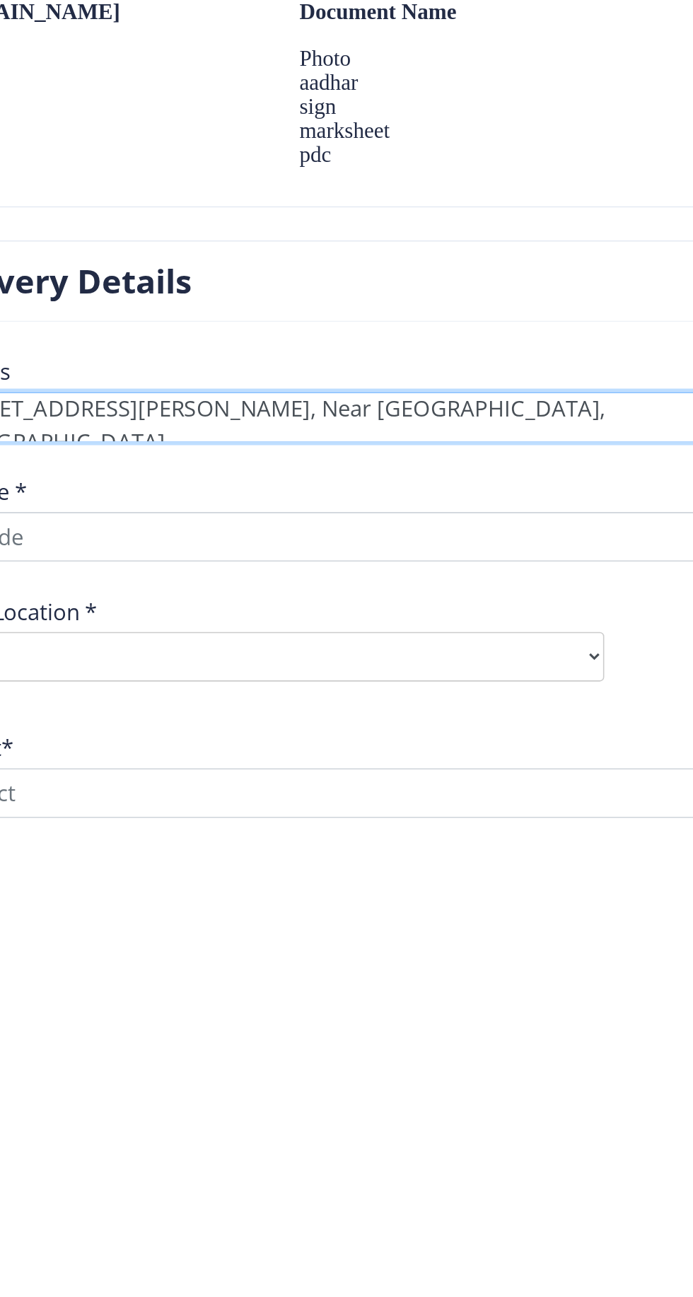
click at [408, 983] on textarea at bounding box center [361, 999] width 537 height 32
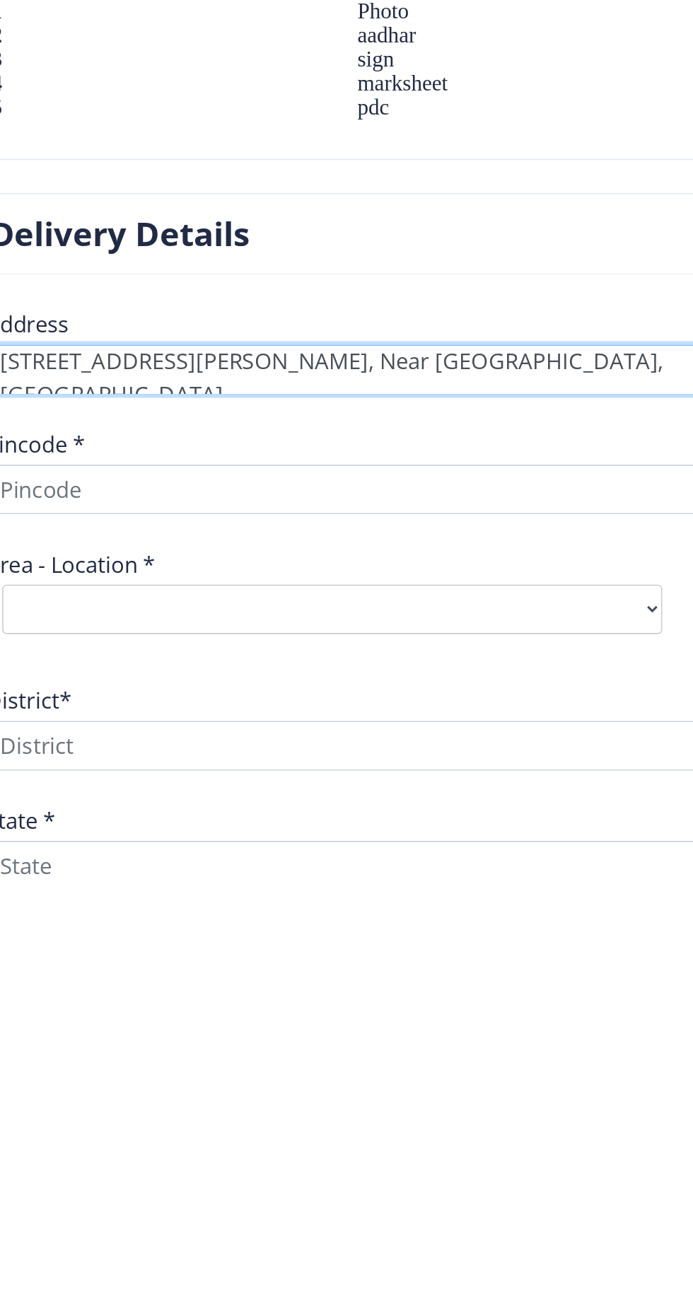
scroll to position [993, 0]
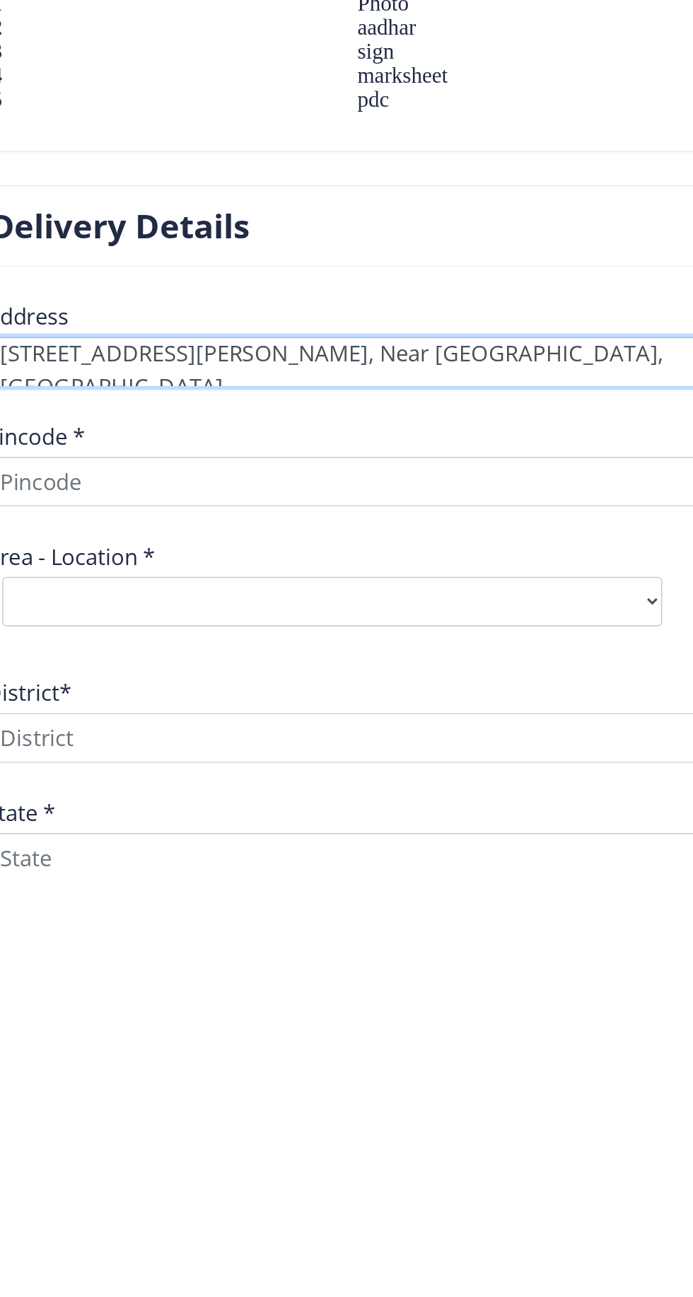
click at [236, 973] on textarea at bounding box center [361, 964] width 537 height 32
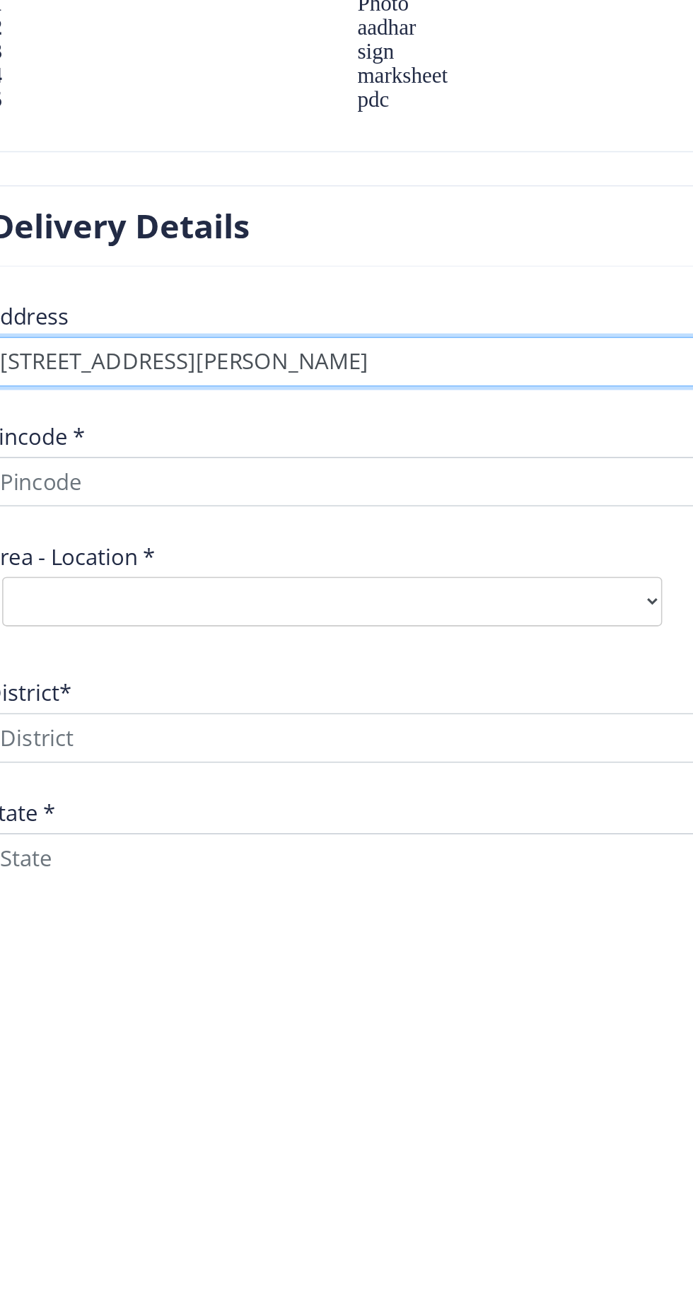
click at [373, 968] on textarea at bounding box center [361, 964] width 537 height 32
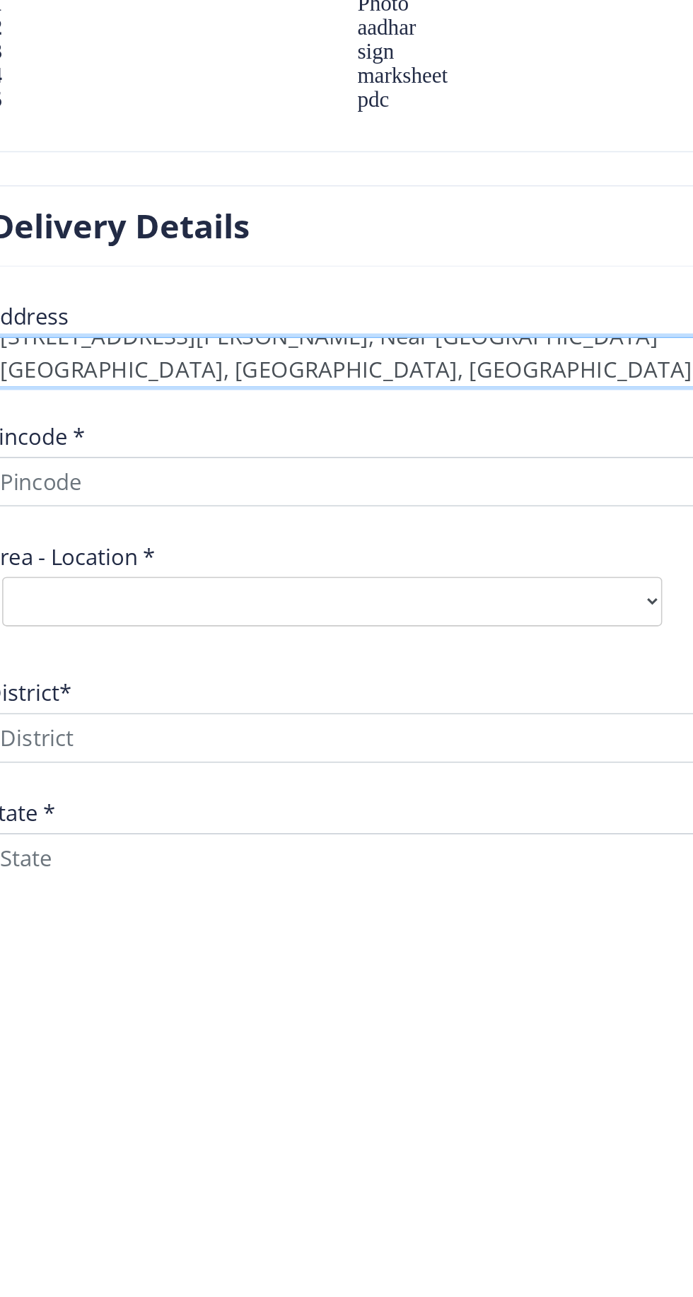
type textarea "[STREET_ADDRESS][PERSON_NAME], Near [GEOGRAPHIC_DATA] [GEOGRAPHIC_DATA], [GEOGR…"
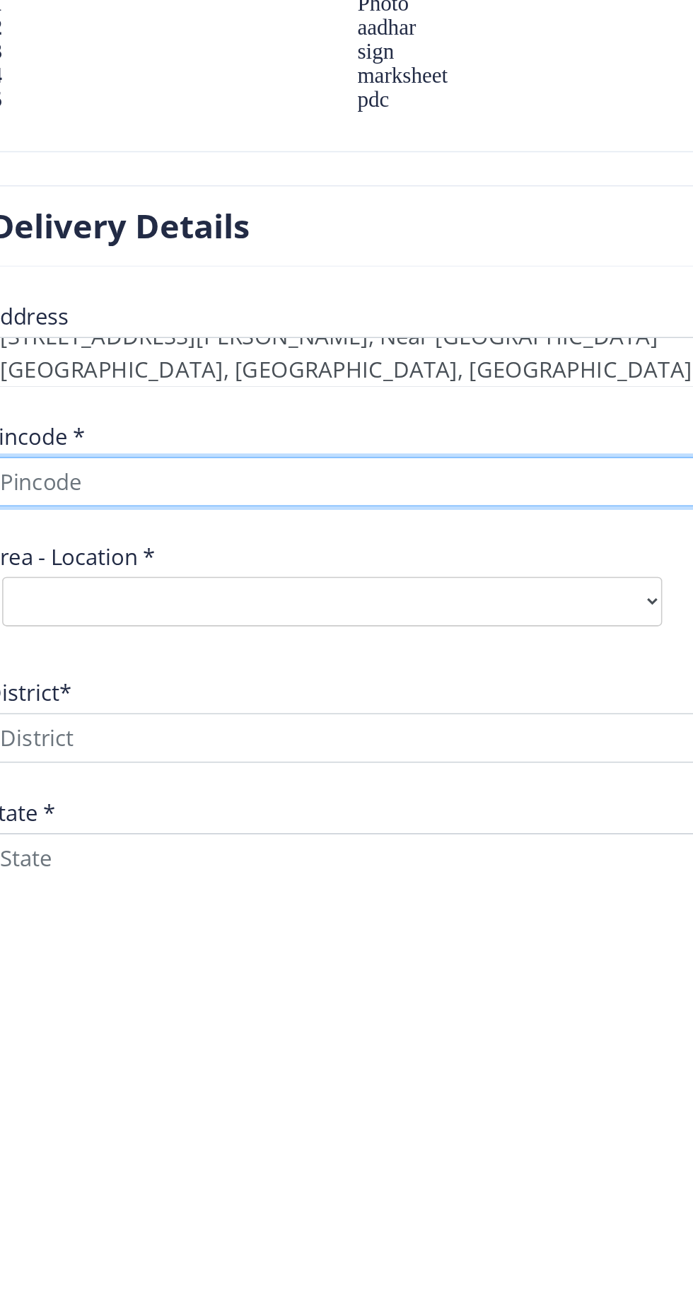
click at [351, 1041] on input at bounding box center [361, 1041] width 537 height 32
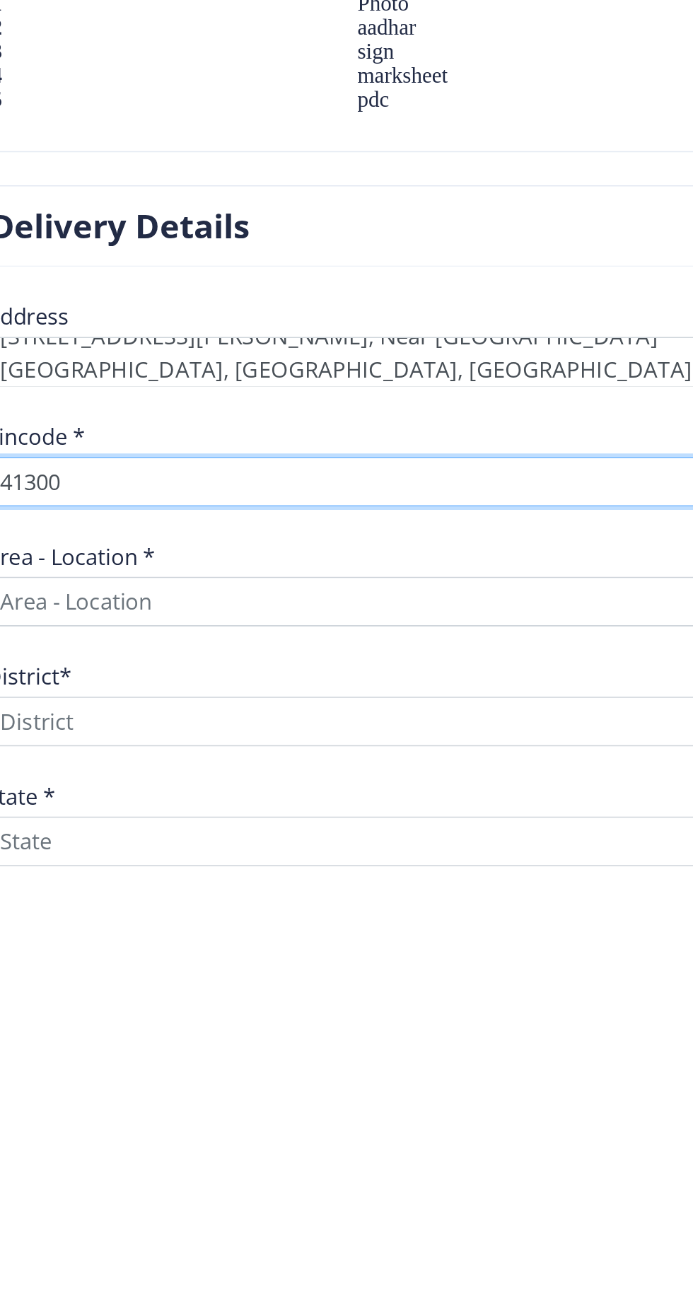
type input "413003"
select select
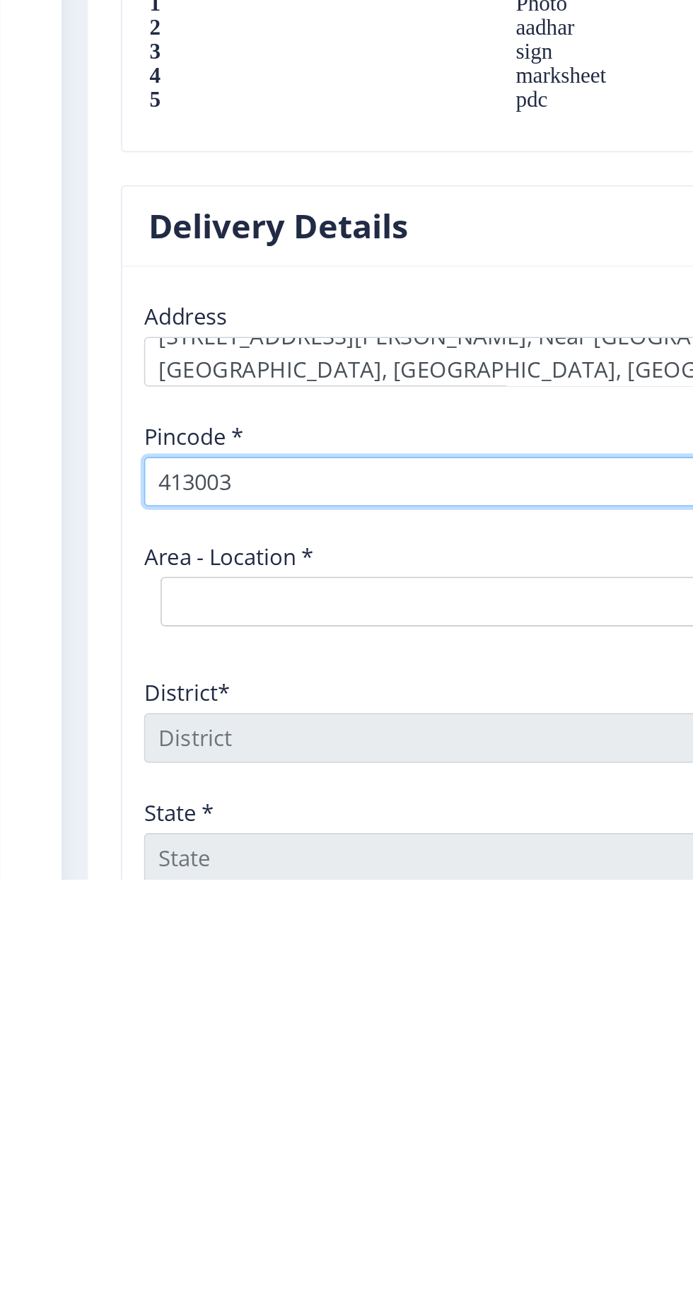
type input "413003"
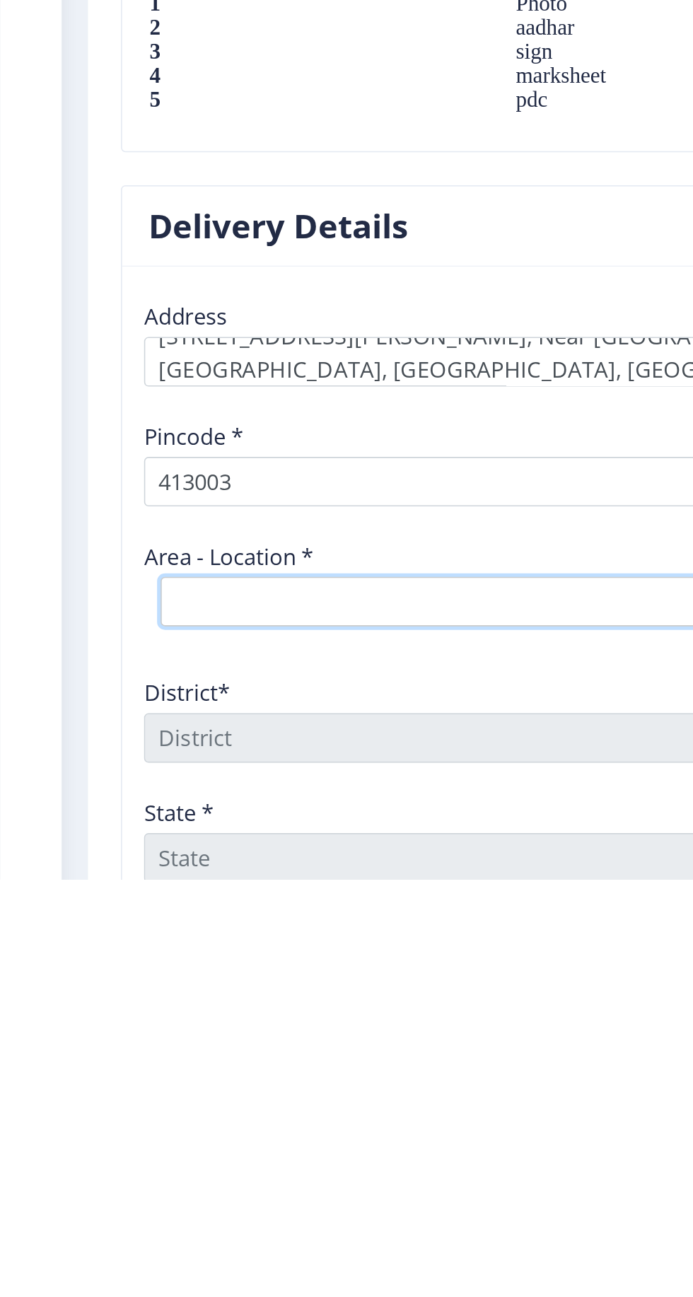
click at [247, 1113] on select "Select Area Location [GEOGRAPHIC_DATA] [GEOGRAPHIC_DATA] S.O ([GEOGRAPHIC_DATA]…" at bounding box center [315, 1118] width 424 height 32
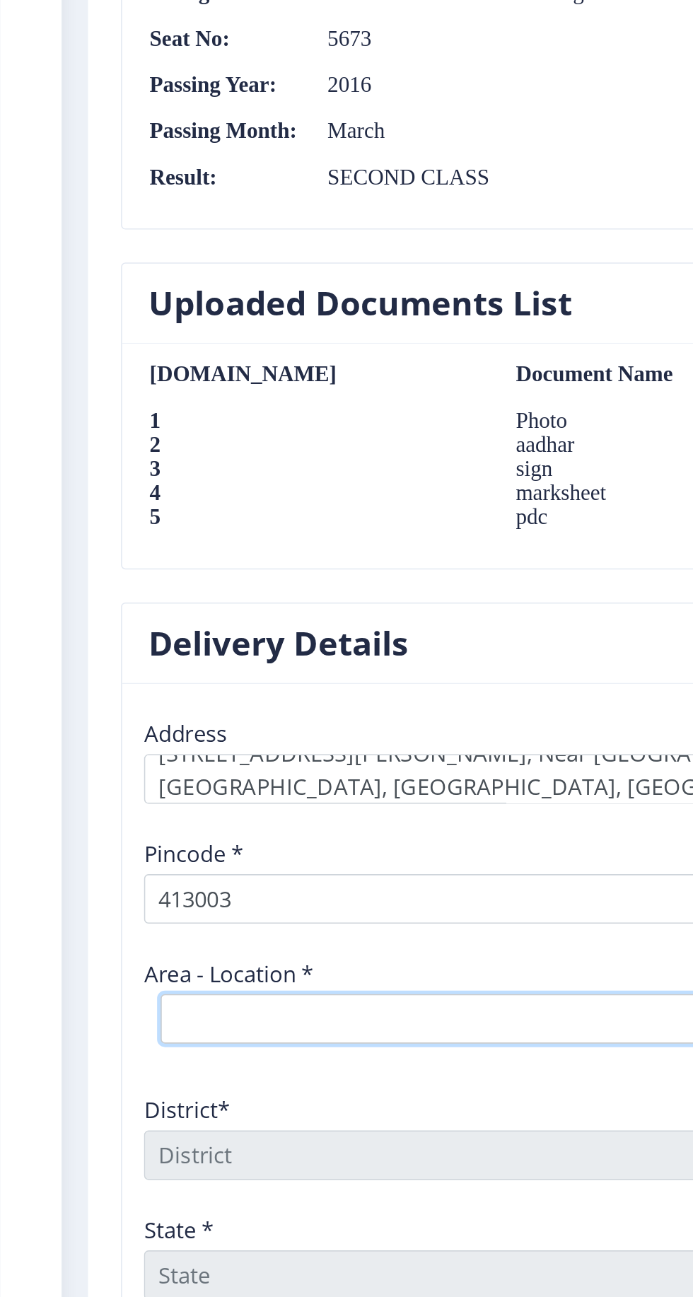
select select "3: Object"
type input "SOLAPUR"
type input "[GEOGRAPHIC_DATA]"
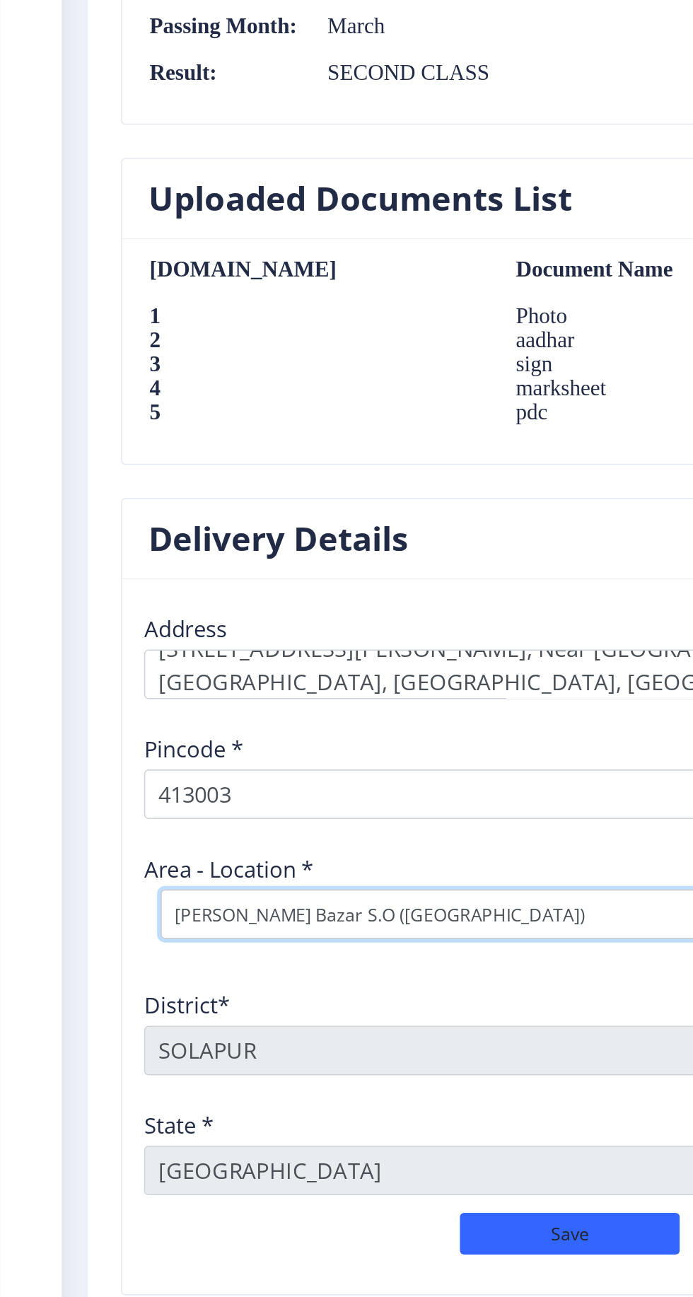
scroll to position [1065, 0]
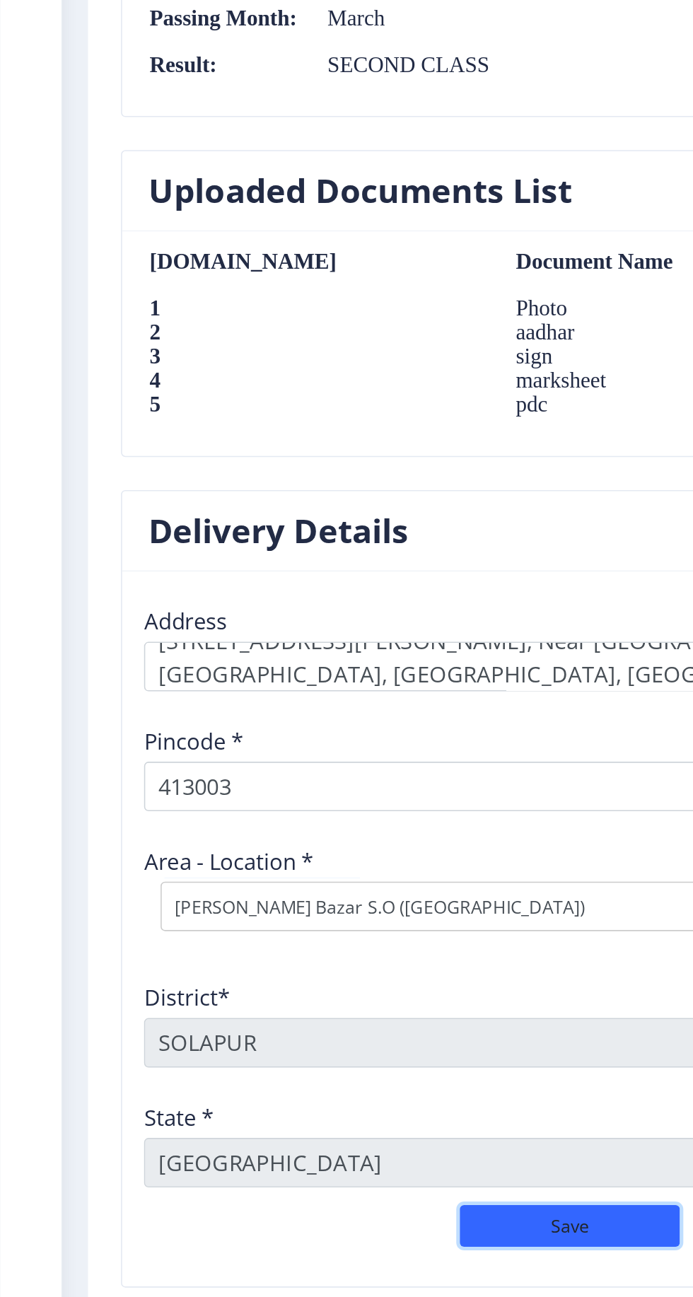
click at [377, 1246] on button "Save" at bounding box center [366, 1251] width 141 height 27
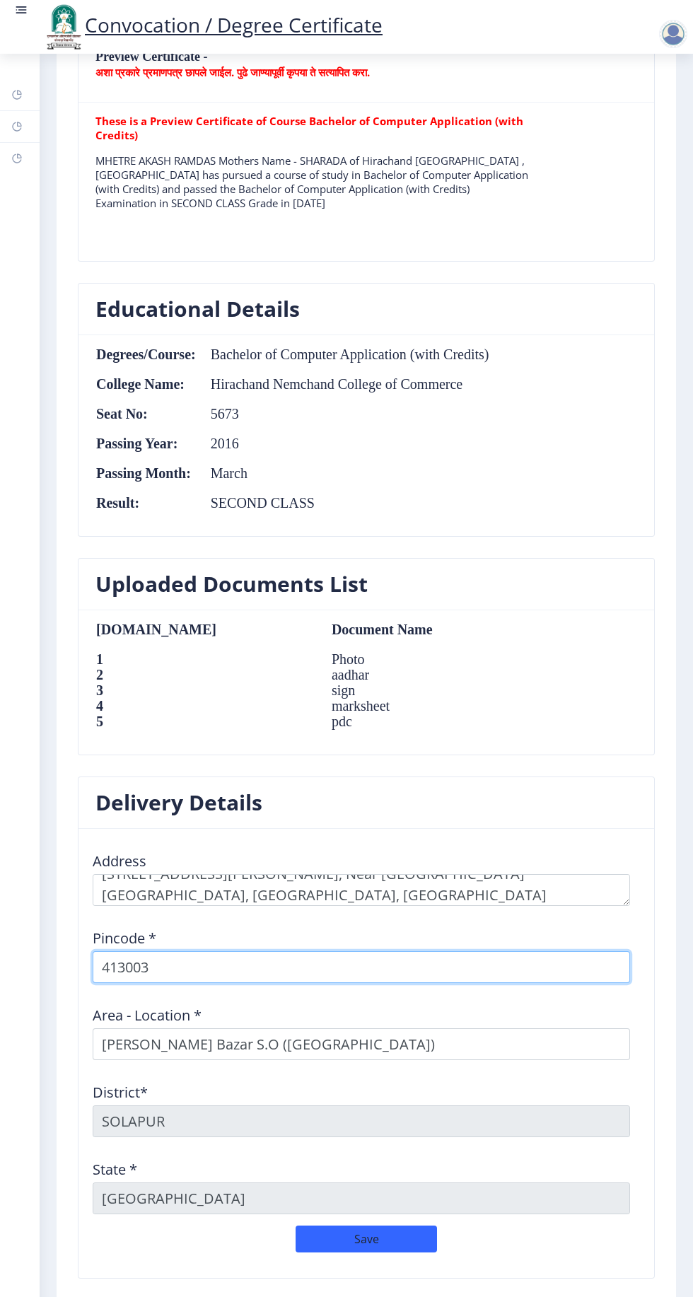
scroll to position [1096, 0]
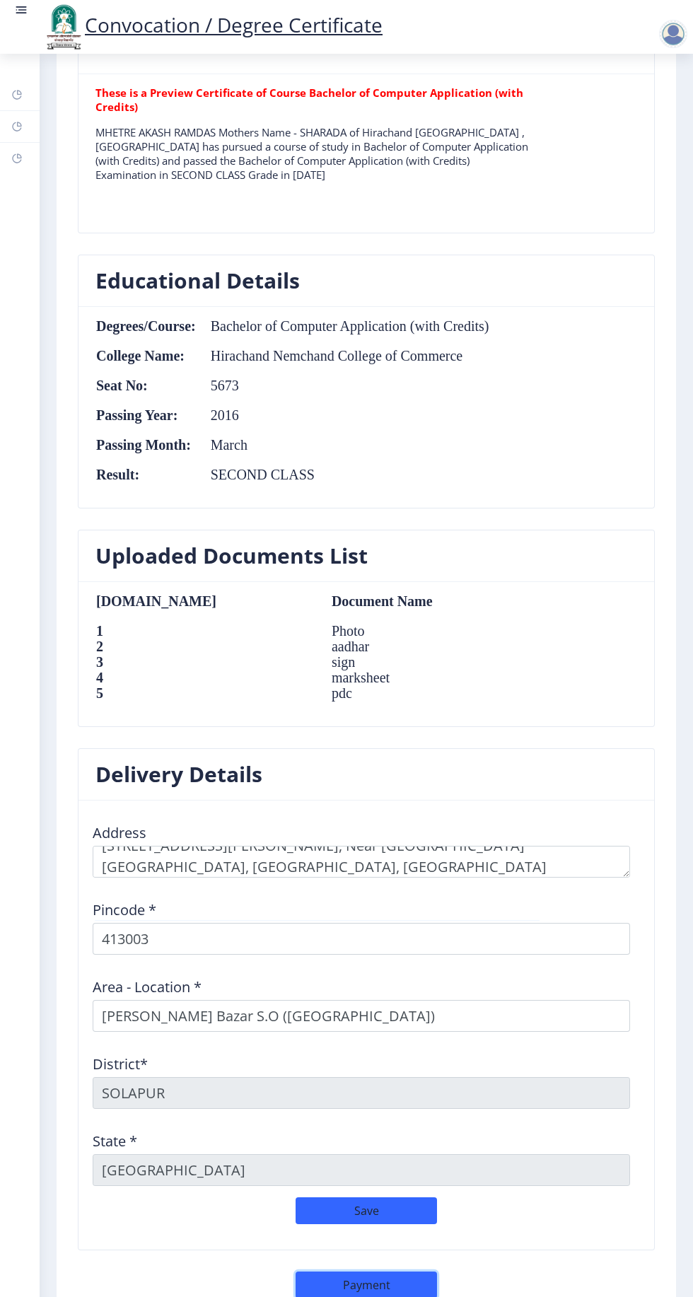
click at [366, 1282] on button "Payment" at bounding box center [366, 1284] width 141 height 27
select select "sealed"
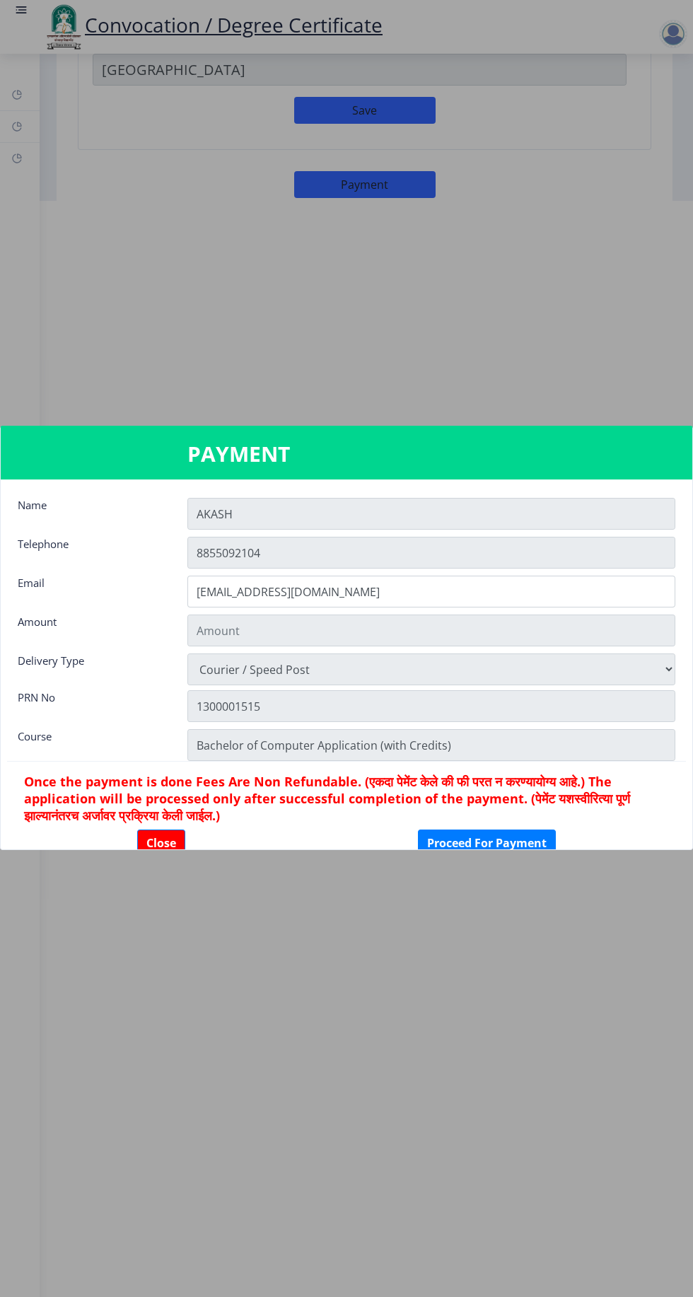
type input "2885"
click at [165, 839] on button "Close" at bounding box center [161, 842] width 48 height 27
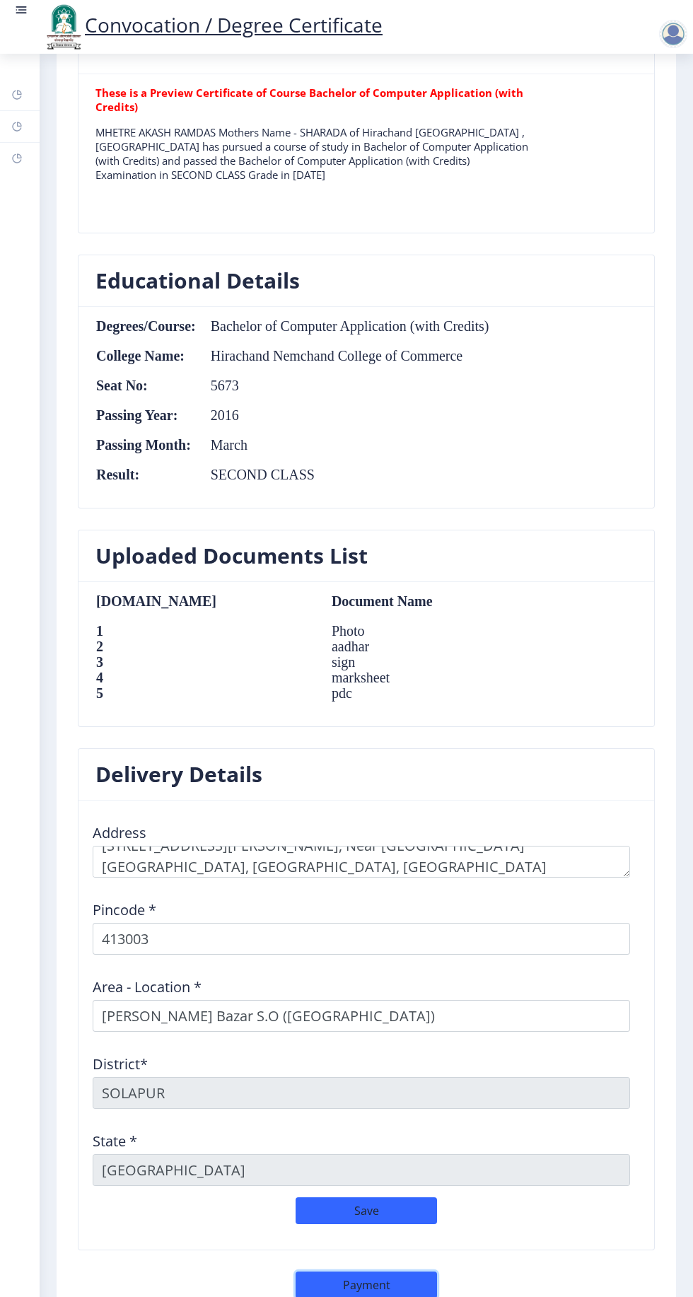
click at [368, 1271] on button "Payment" at bounding box center [366, 1284] width 141 height 27
select select "sealed"
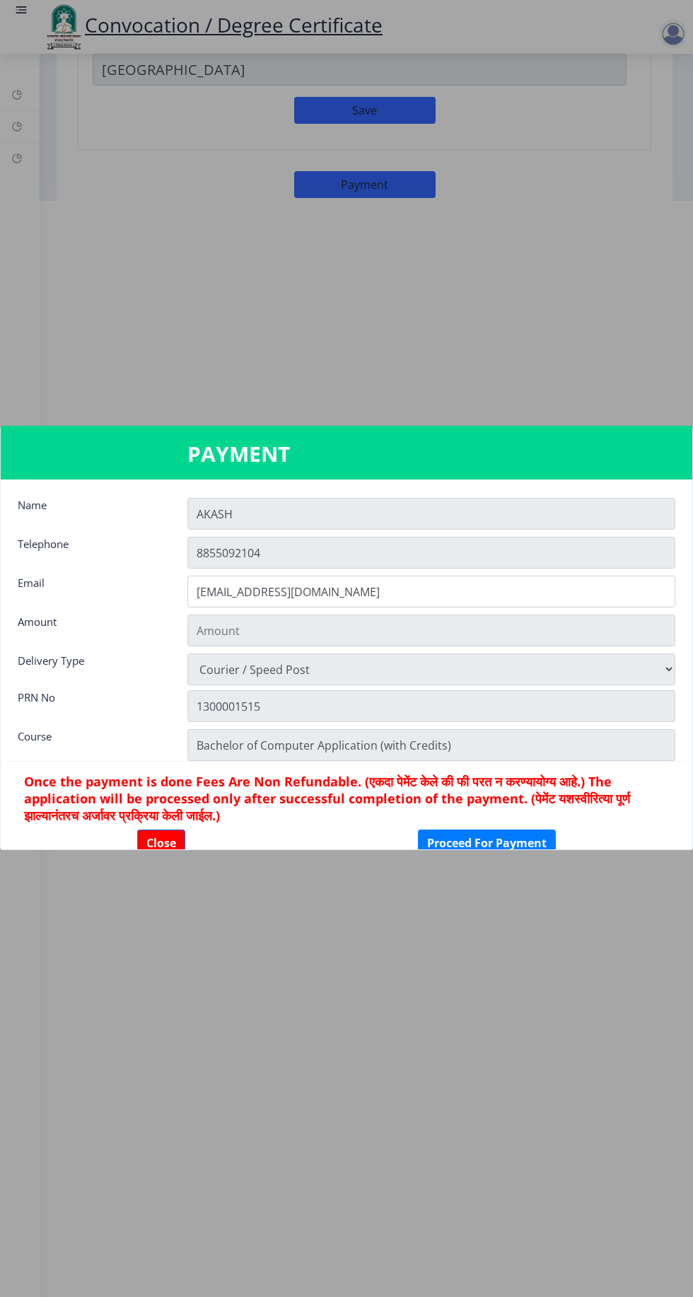
scroll to position [0, 0]
type input "2885"
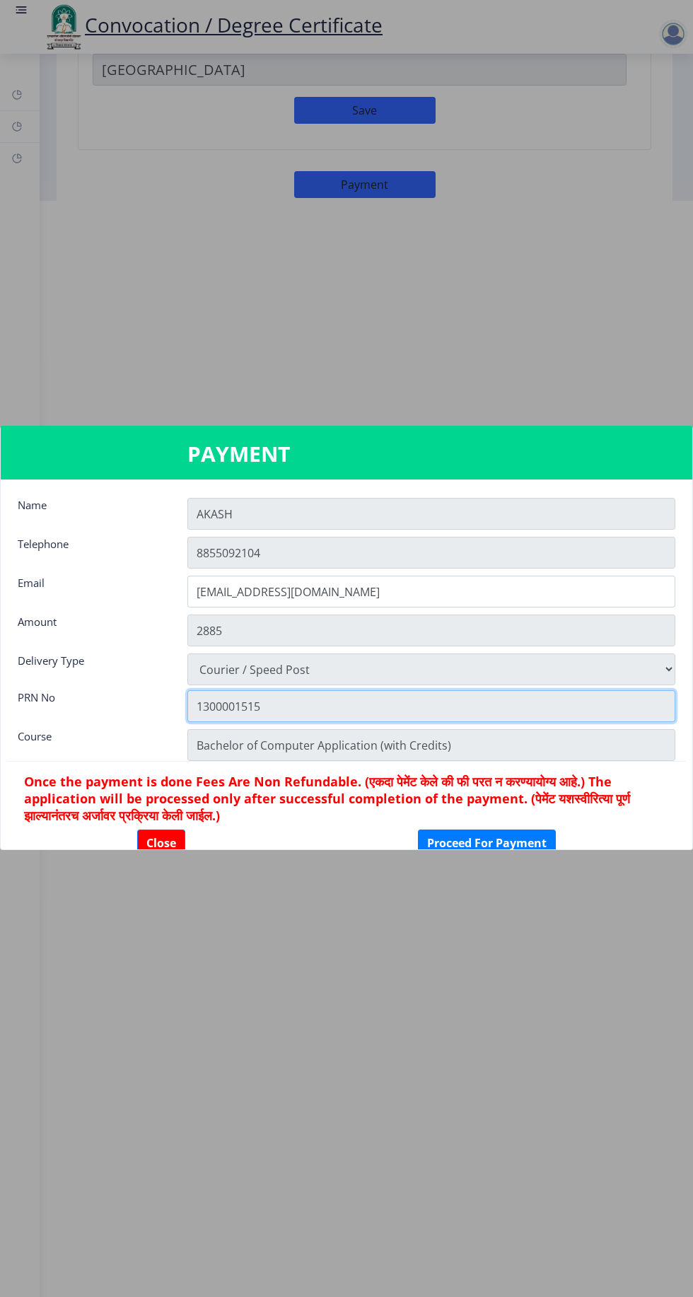
click at [636, 695] on input "1300001515" at bounding box center [431, 706] width 488 height 32
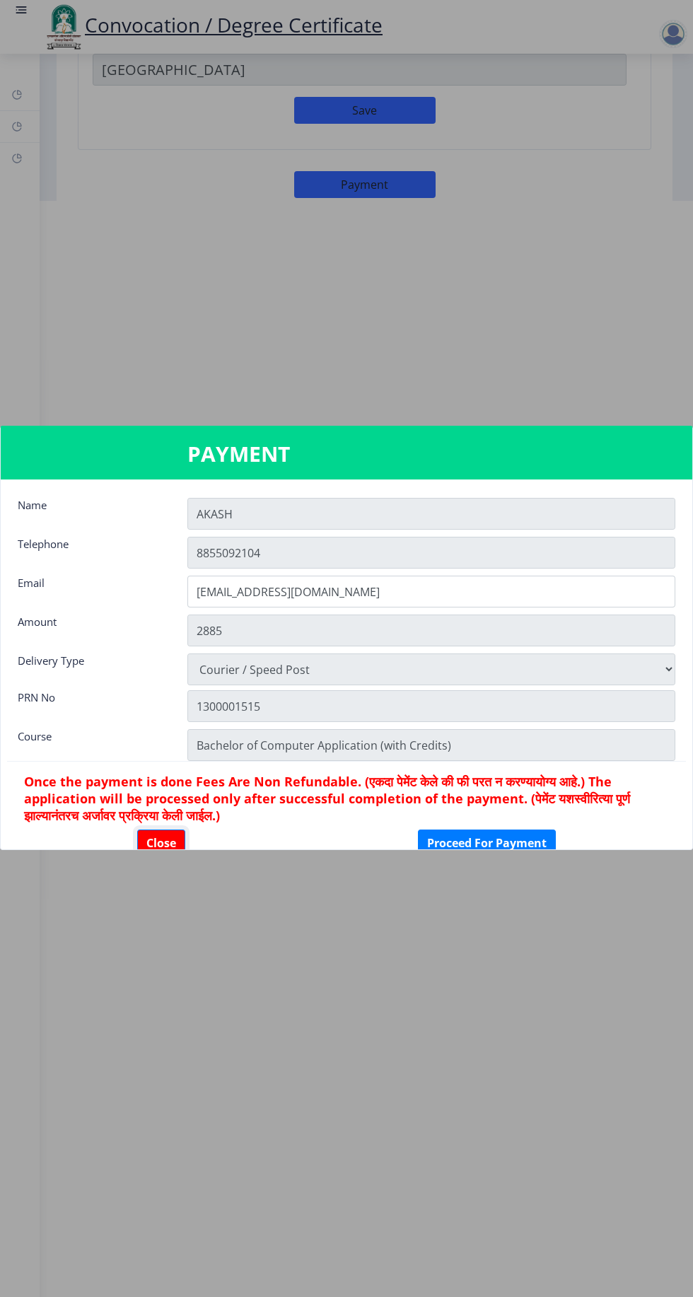
click at [165, 840] on button "Close" at bounding box center [161, 842] width 48 height 27
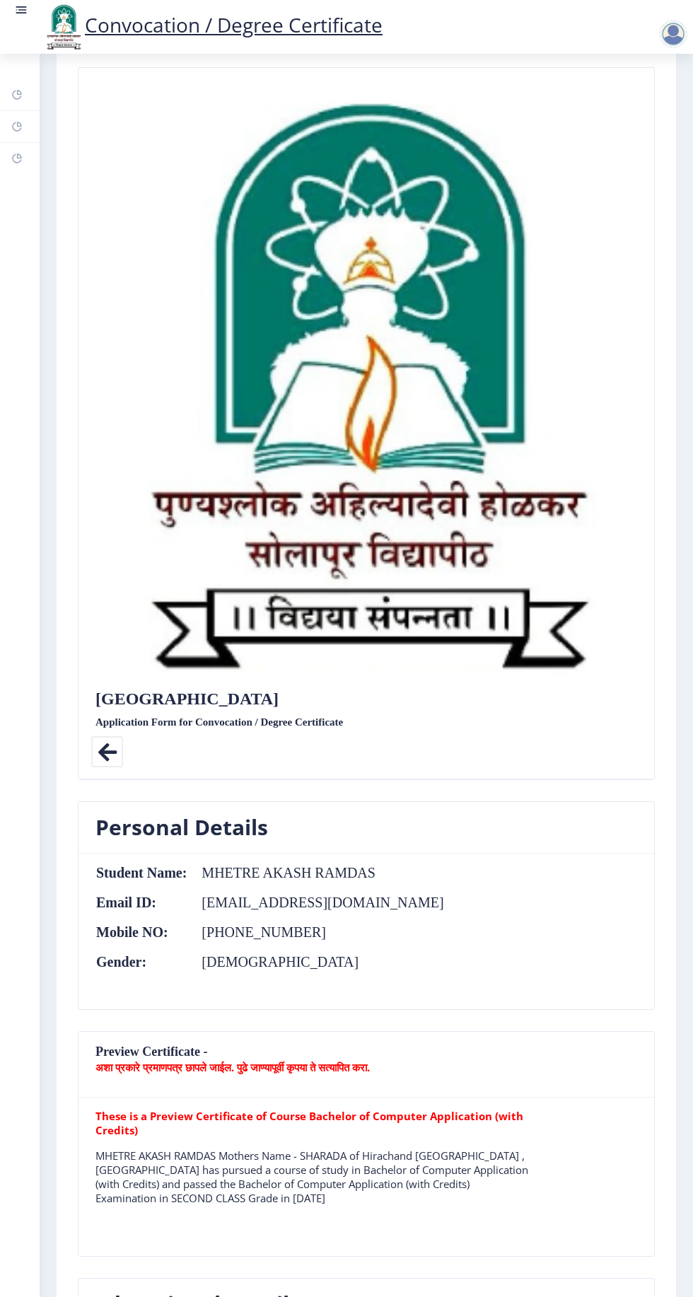
scroll to position [45, 0]
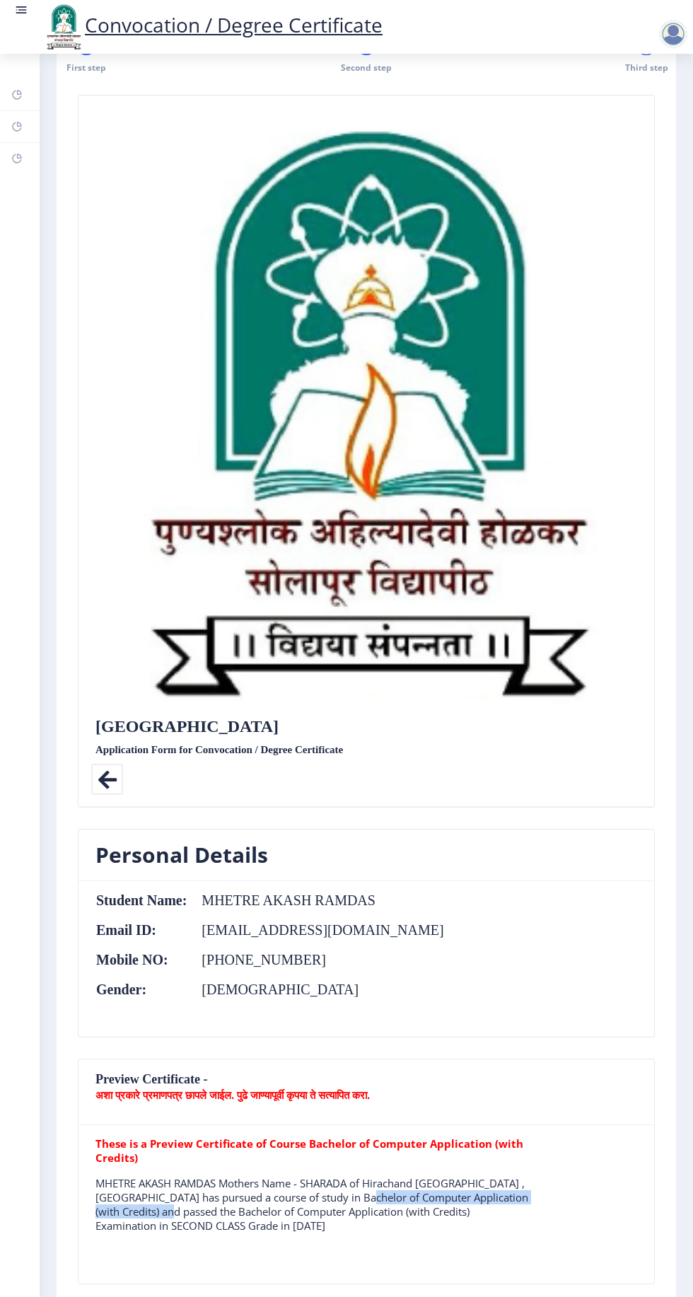
copy p "Bachelor of Computer Application (with Credits)"
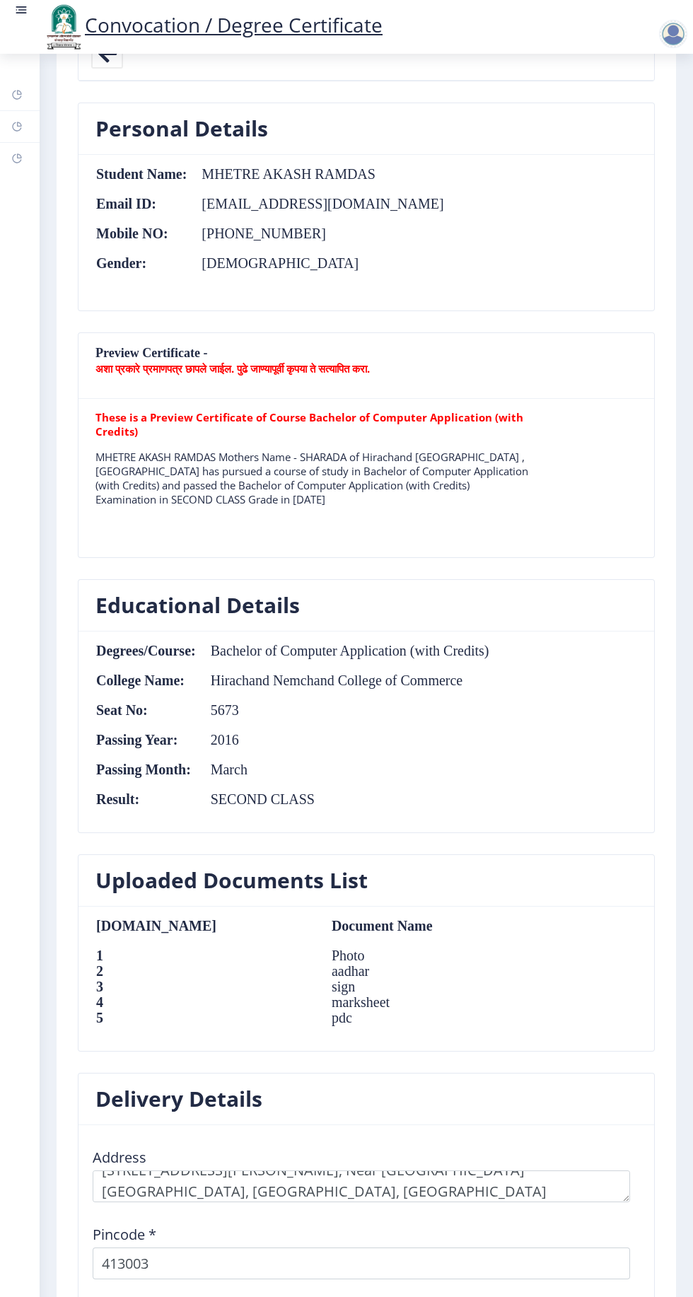
scroll to position [1096, 0]
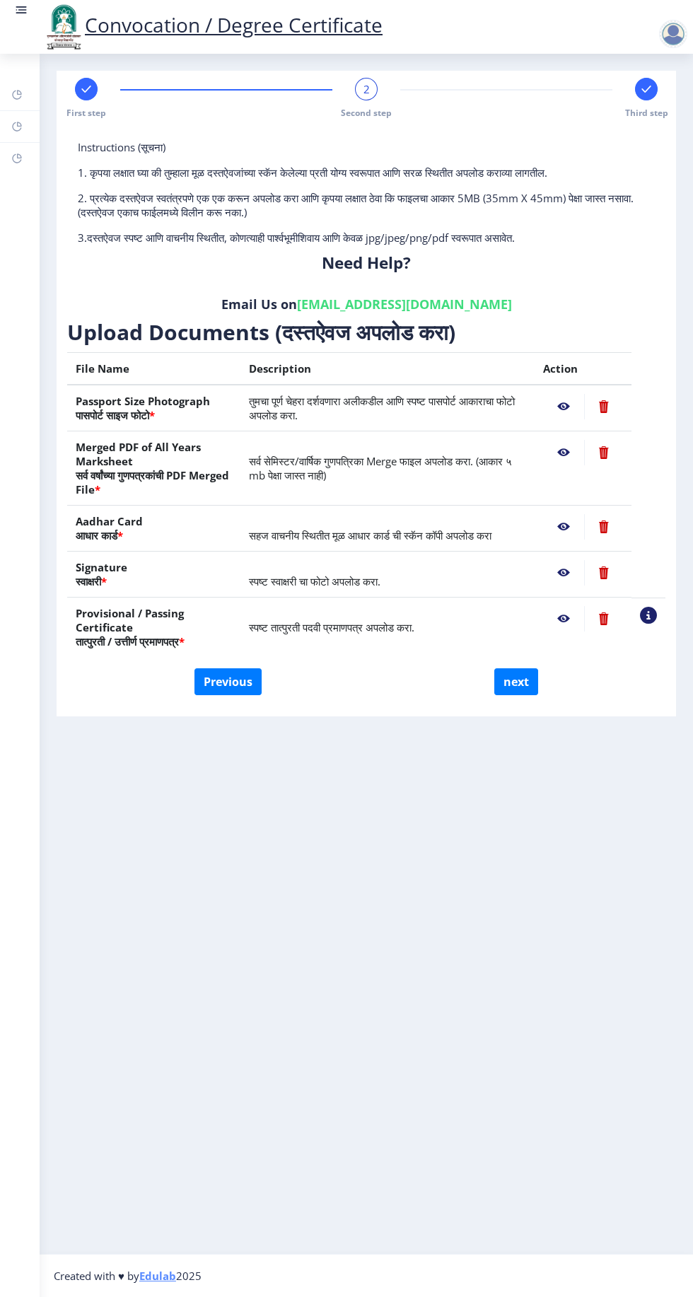
scroll to position [0, 0]
click at [230, 674] on button "Previous" at bounding box center [227, 681] width 67 height 27
select select "Regular"
select select "2016"
select select "March"
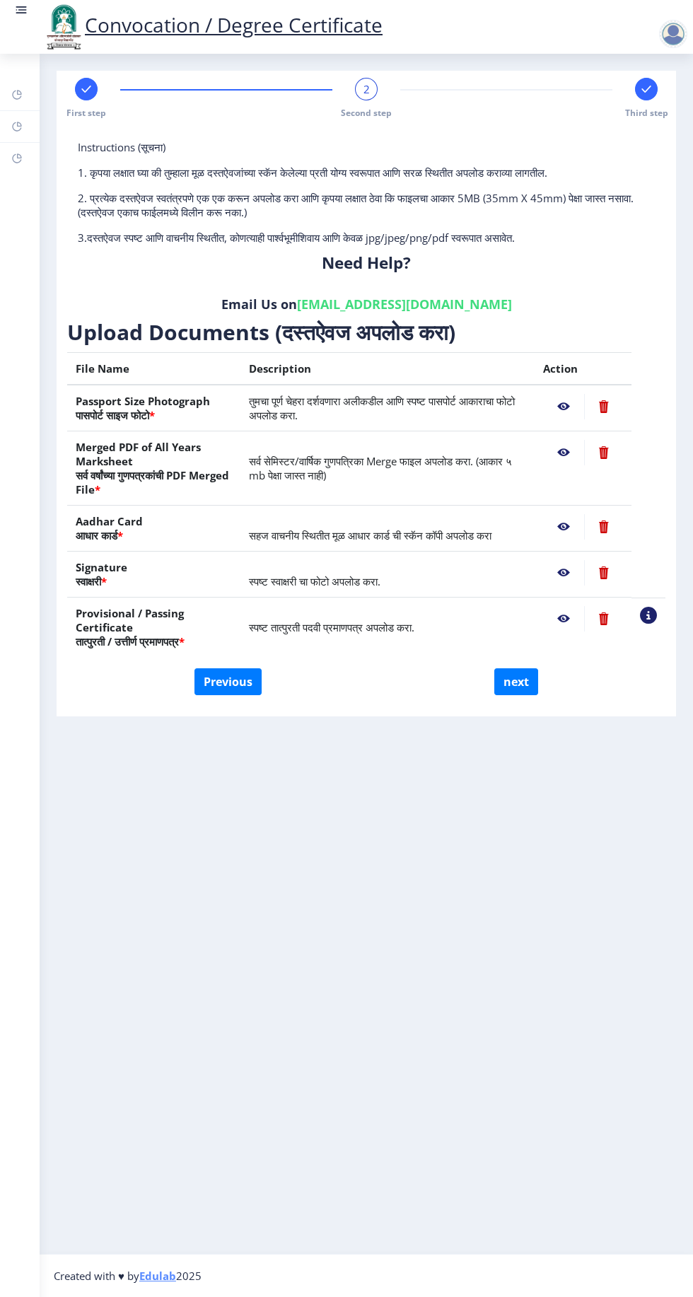
select select "SECOND CLASS"
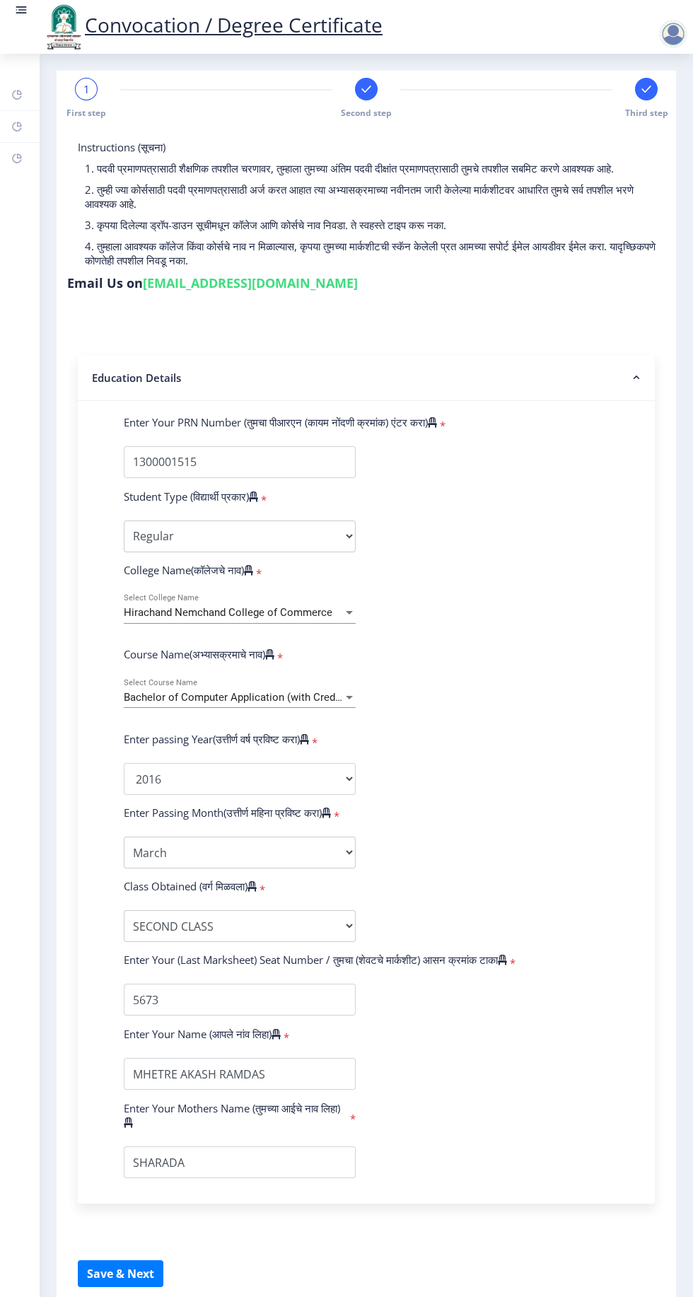
click at [322, 698] on span "Bachelor of Computer Application (with Credits)" at bounding box center [237, 697] width 227 height 13
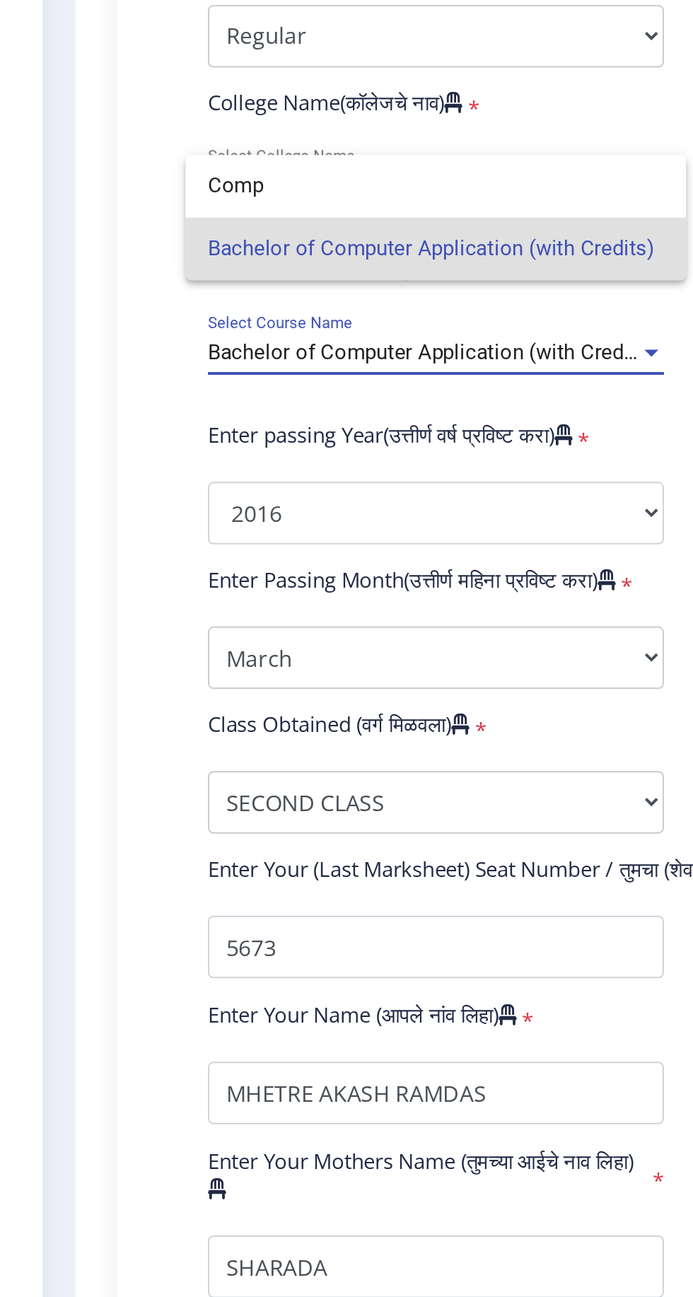
type input "Comp"
click at [76, 768] on div at bounding box center [346, 648] width 693 height 1297
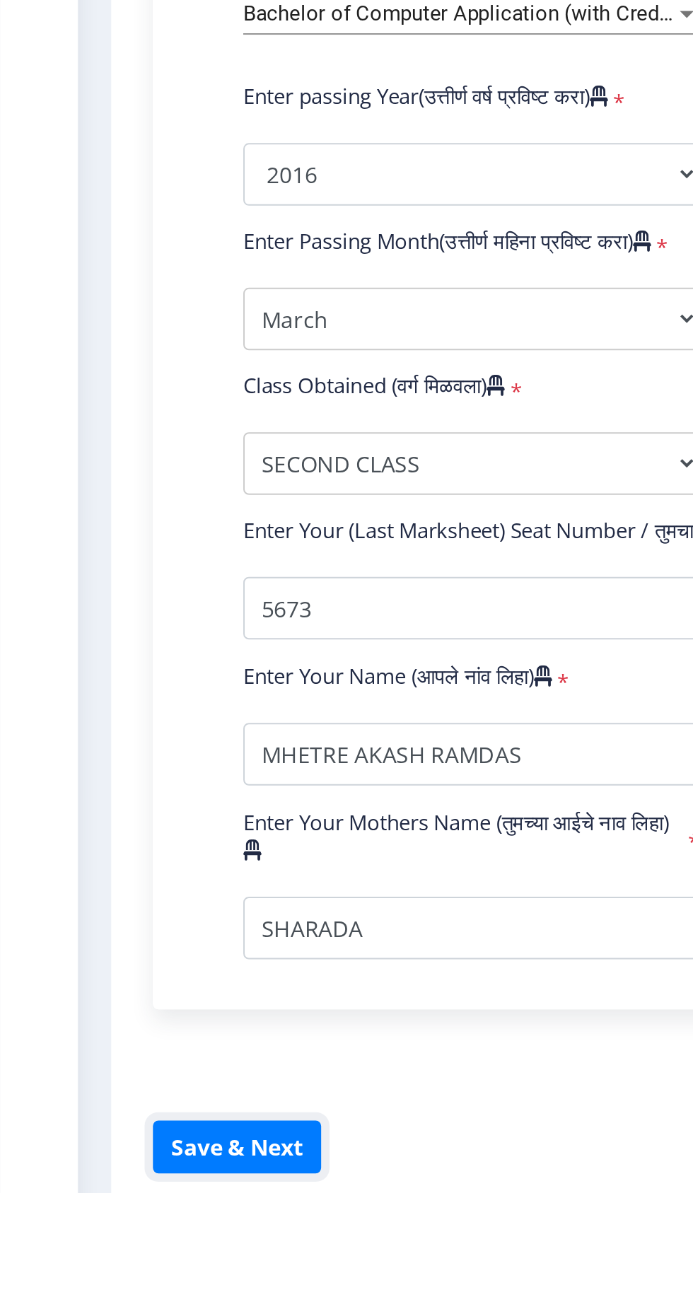
click at [126, 1278] on button "Save & Next" at bounding box center [121, 1273] width 86 height 27
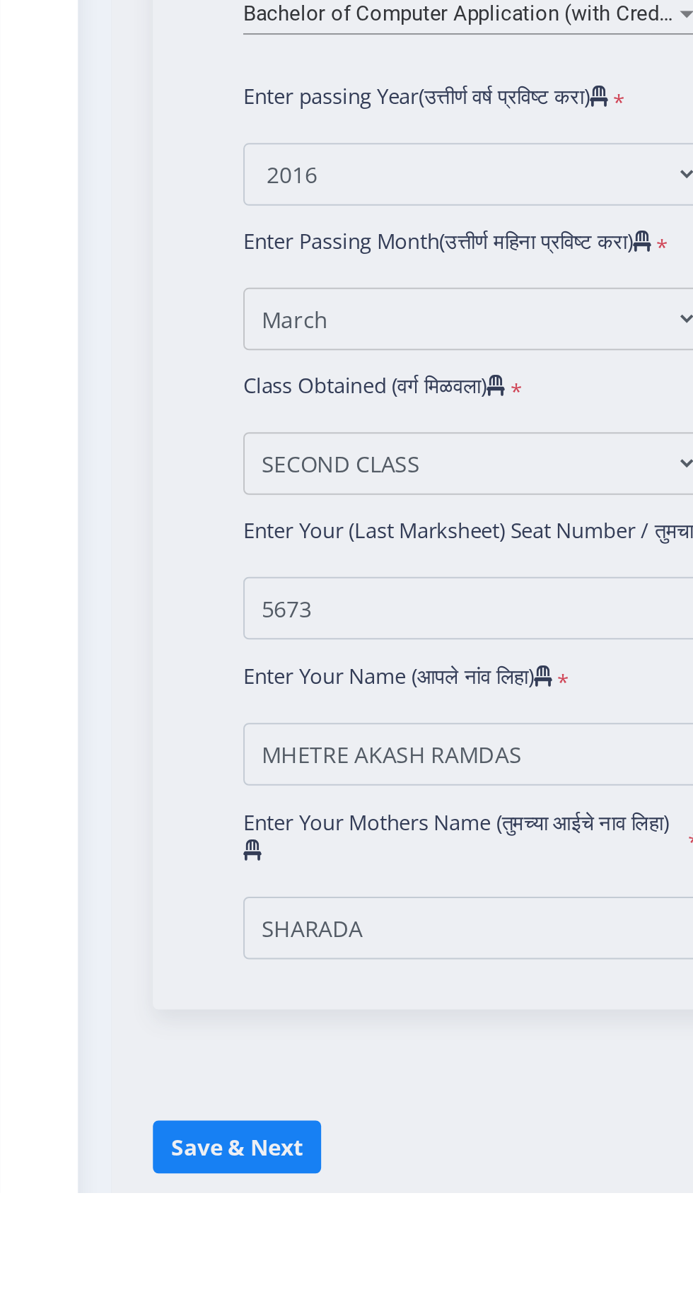
select select
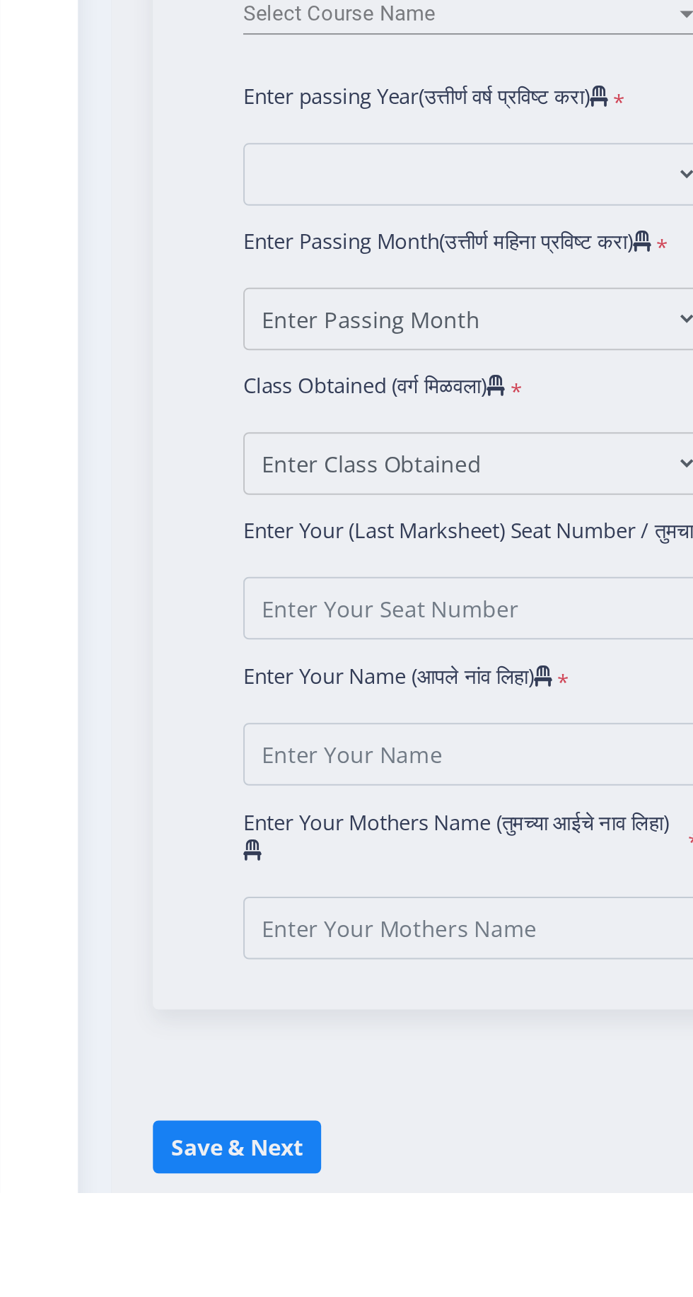
type input "MHETRE AKASH RAMDAS"
type input "SHARADA"
type input "1300001515"
select select "Regular"
select select "2016"
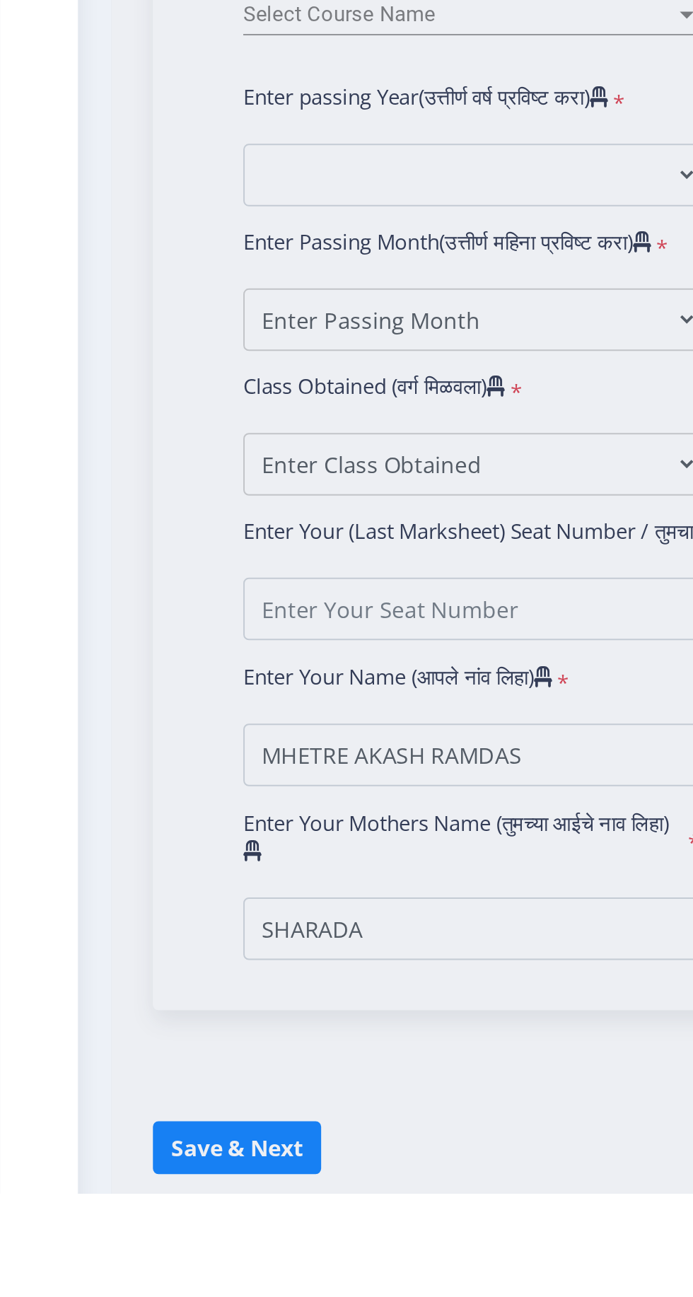
select select "March"
select select "SECOND CLASS"
type input "5673"
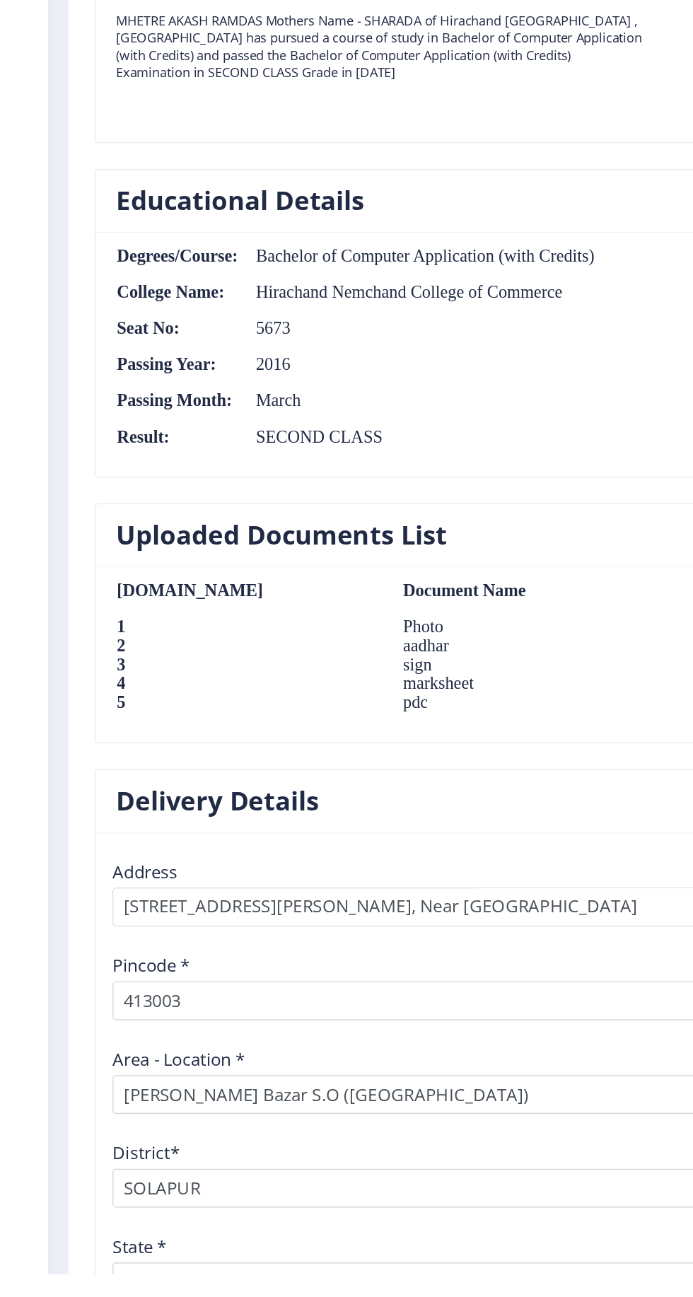
scroll to position [1096, 0]
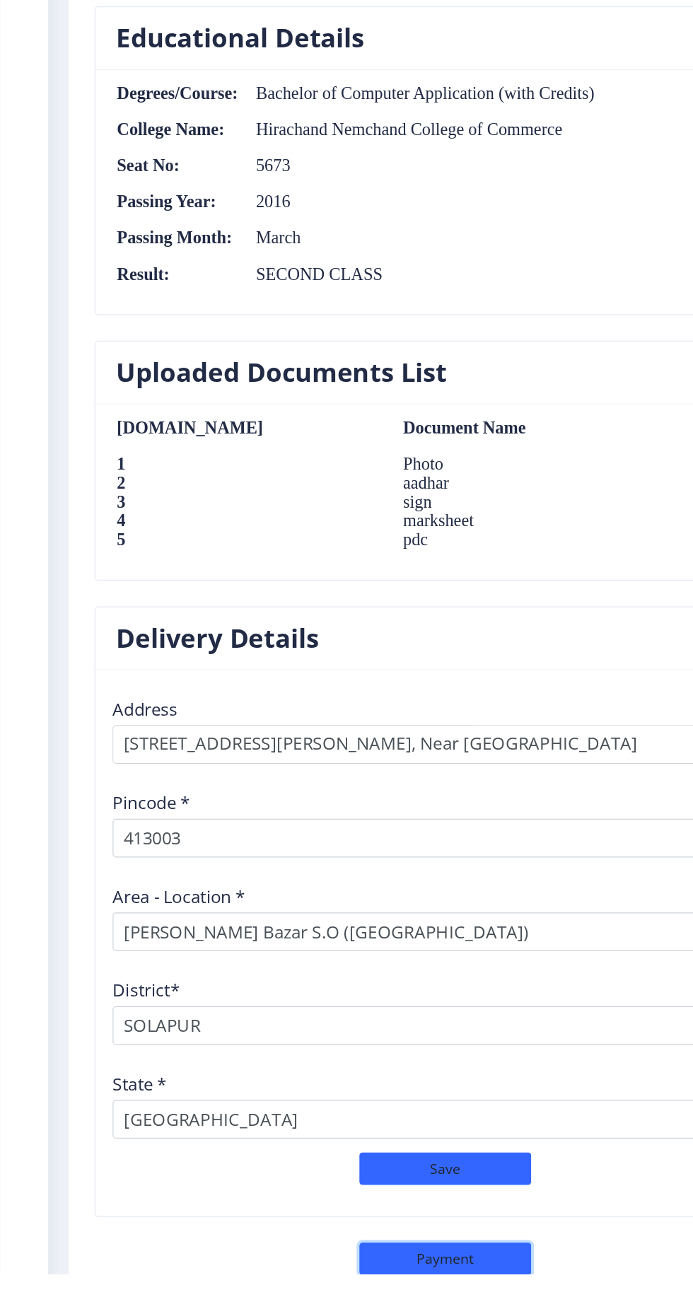
click at [328, 1292] on button "Payment" at bounding box center [366, 1284] width 141 height 27
select select "sealed"
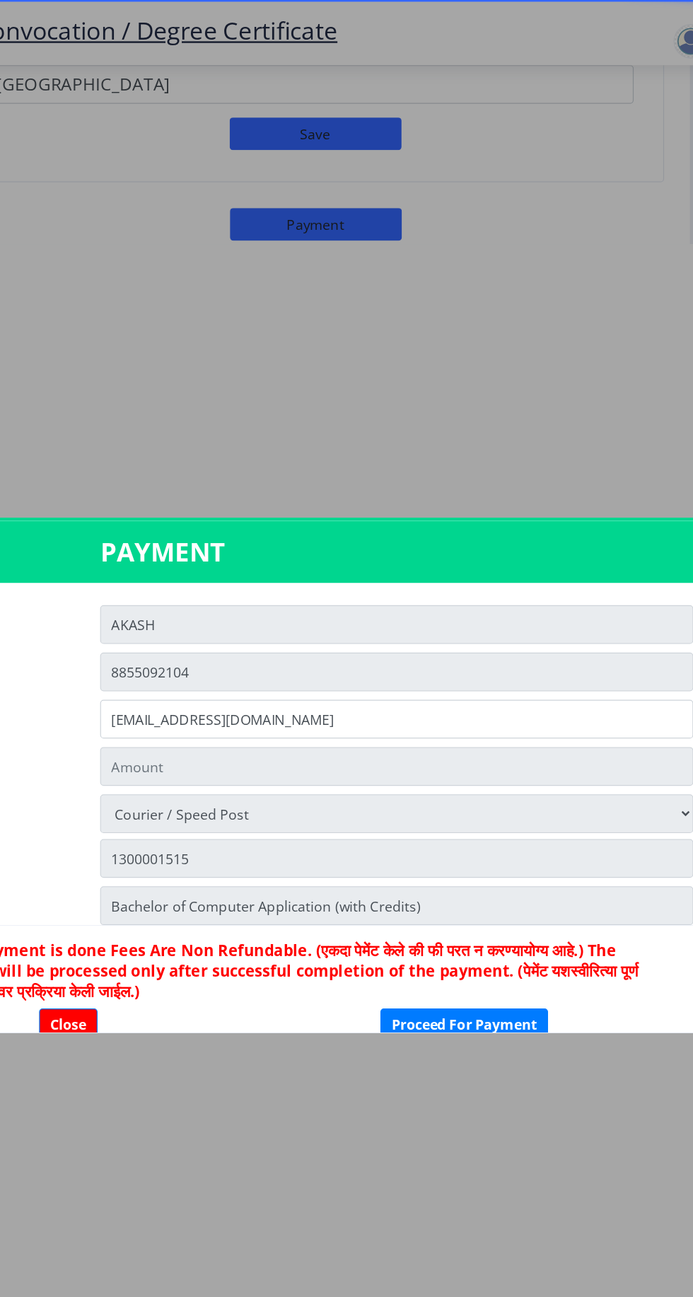
type input "2885"
click at [154, 856] on button "Close" at bounding box center [161, 842] width 48 height 27
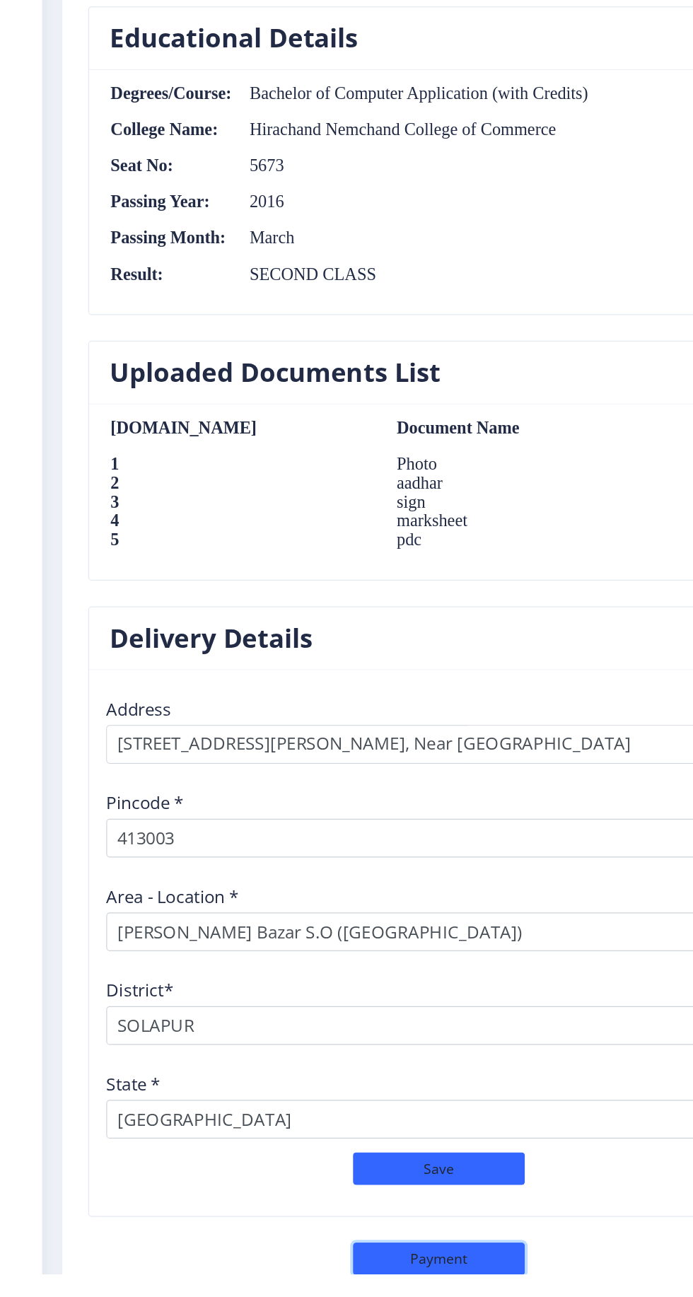
click at [364, 1280] on button "Payment" at bounding box center [366, 1284] width 141 height 27
select select "sealed"
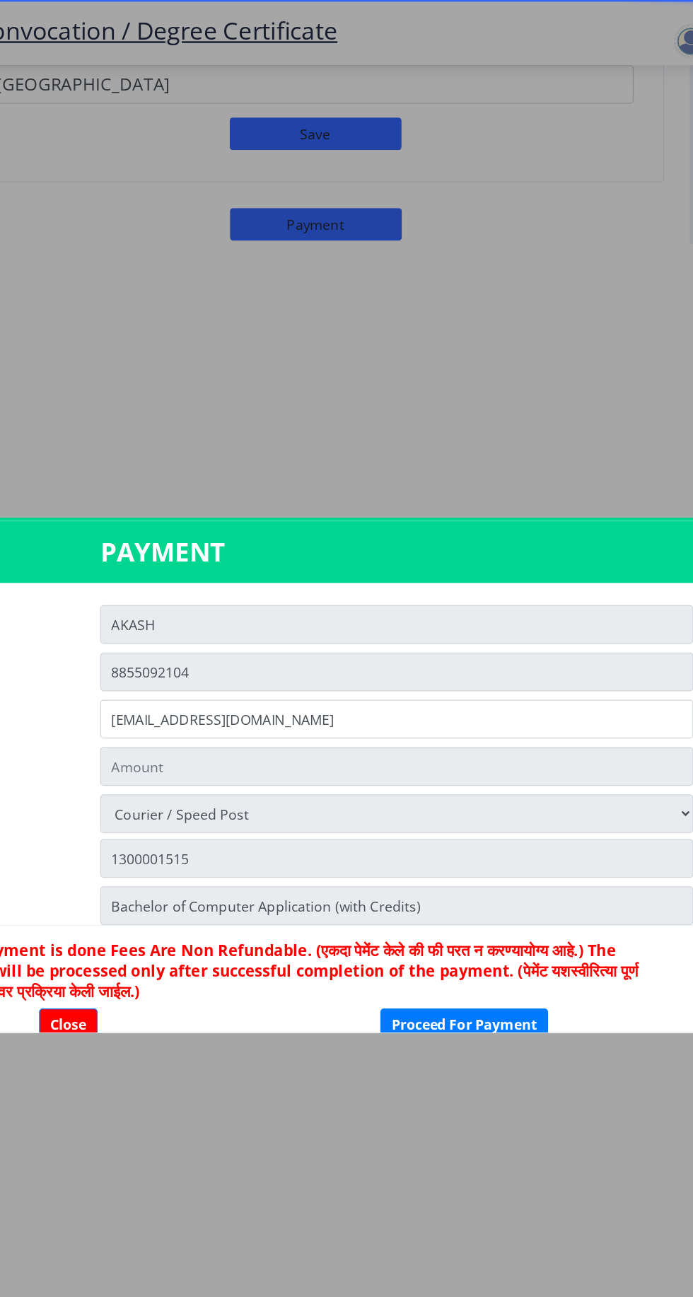
type input "2885"
click at [488, 856] on button "Proceed For Payment" at bounding box center [487, 842] width 138 height 27
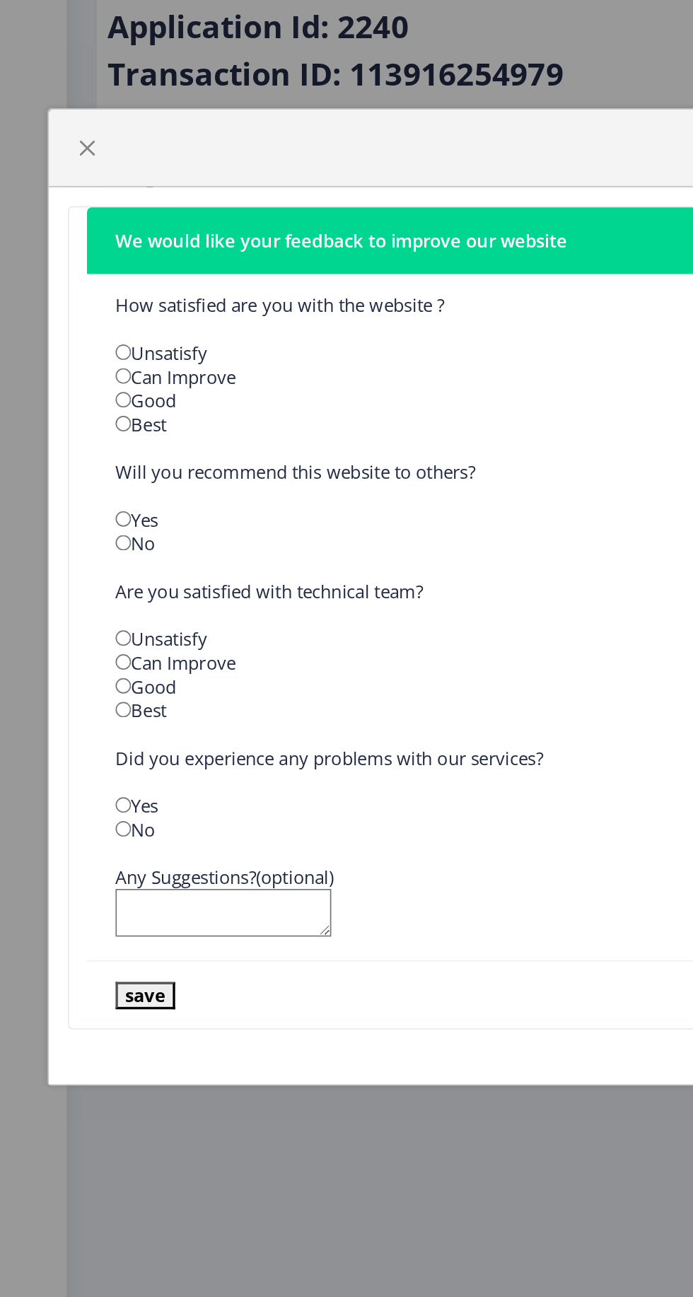
click at [74, 529] on input "radio" at bounding box center [73, 531] width 9 height 9
radio input "true"
click at [74, 600] on input "radio" at bounding box center [73, 601] width 9 height 9
radio input "true"
click at [48, 381] on span "button" at bounding box center [51, 381] width 11 height 11
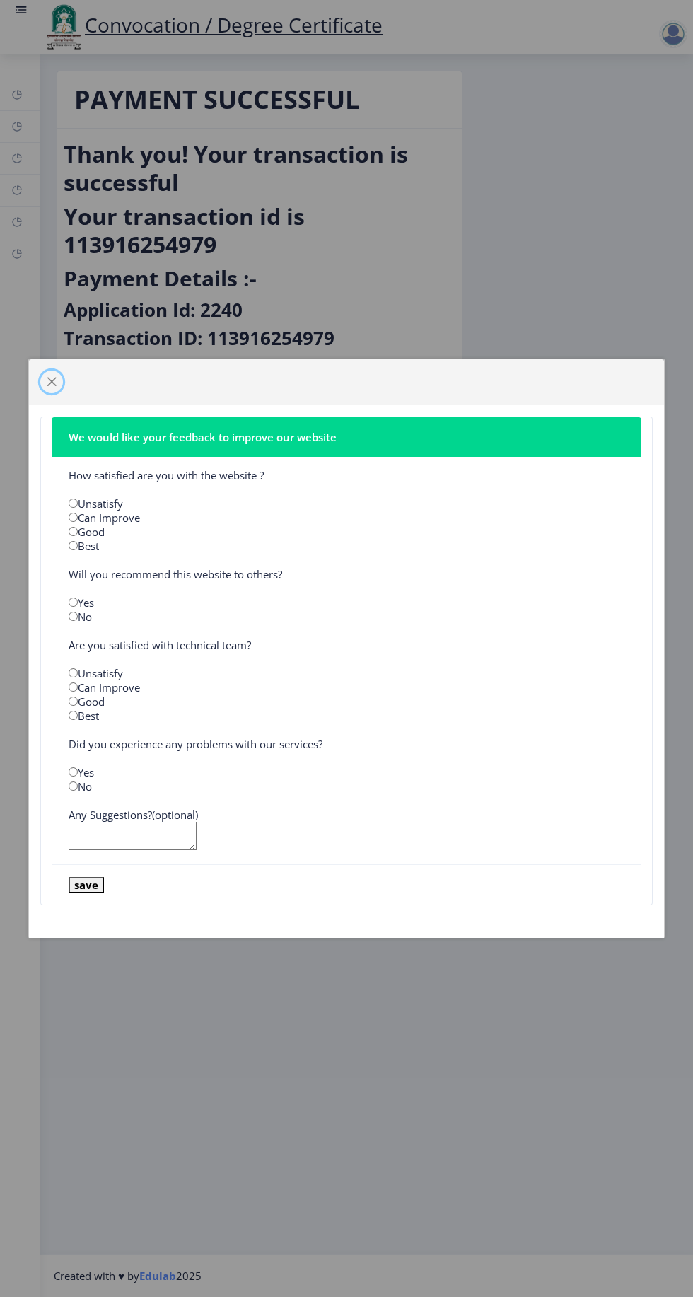
click at [52, 380] on span "button" at bounding box center [51, 381] width 11 height 11
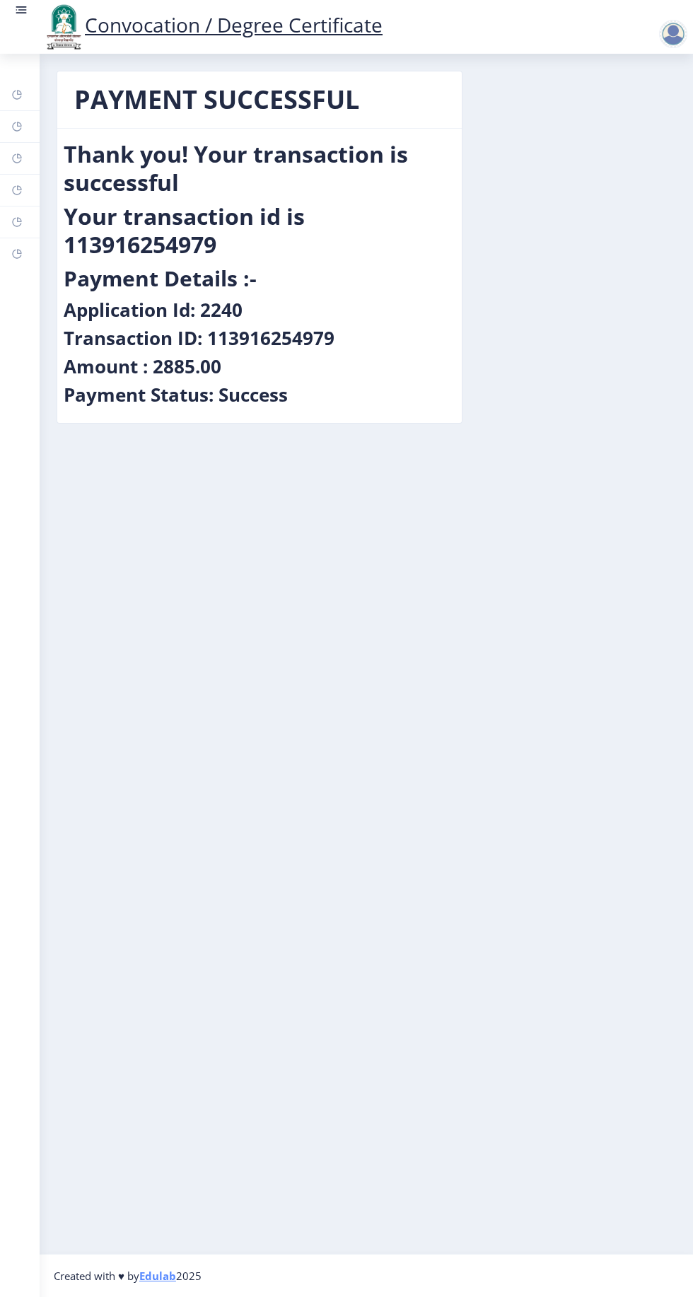
click at [19, 92] on rect at bounding box center [16, 94] width 11 height 11
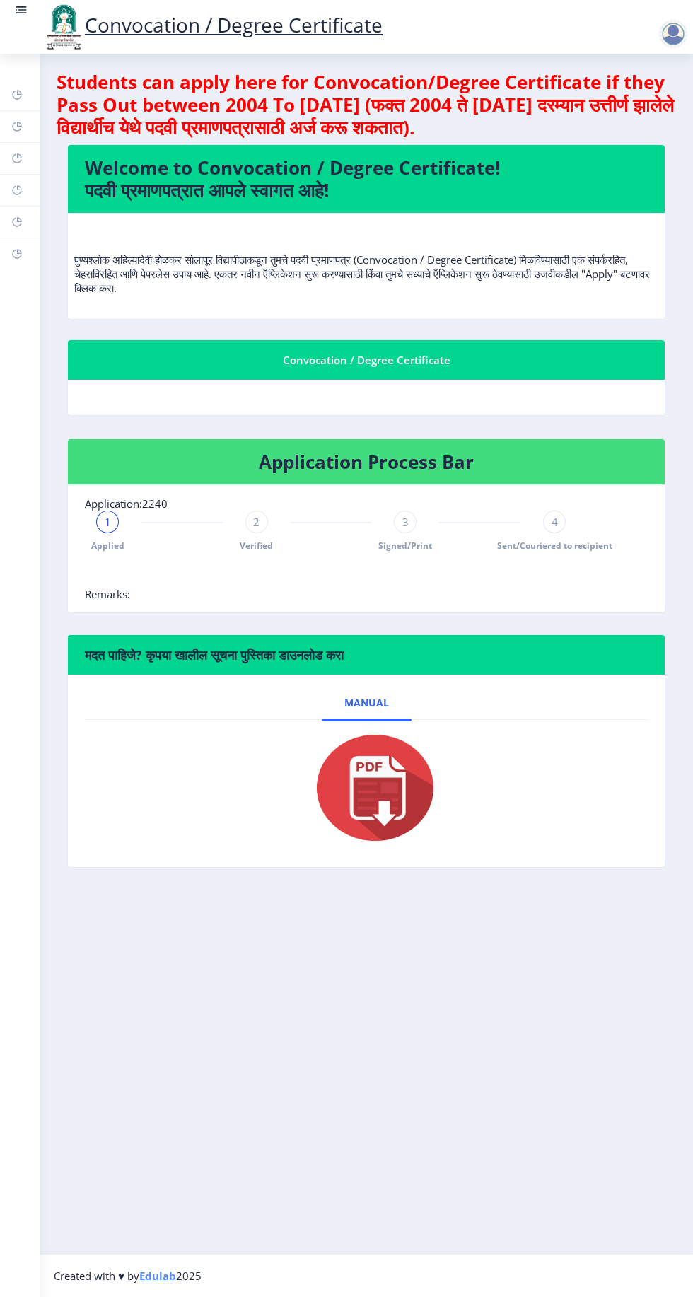
click at [490, 346] on nb-card-header "Convocation / Degree Certificate" at bounding box center [366, 360] width 597 height 40
